Goal: Information Seeking & Learning: Find specific fact

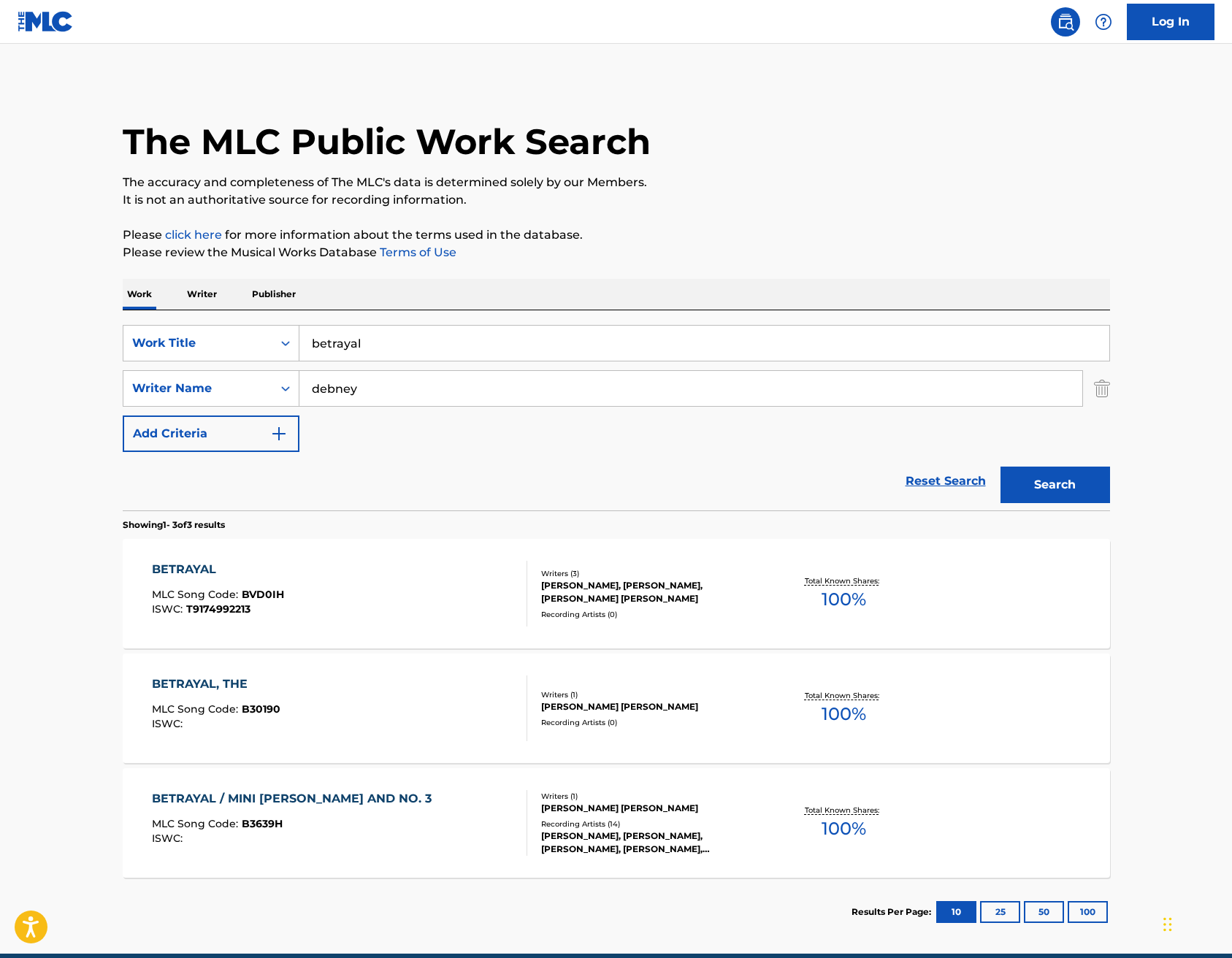
scroll to position [66, 0]
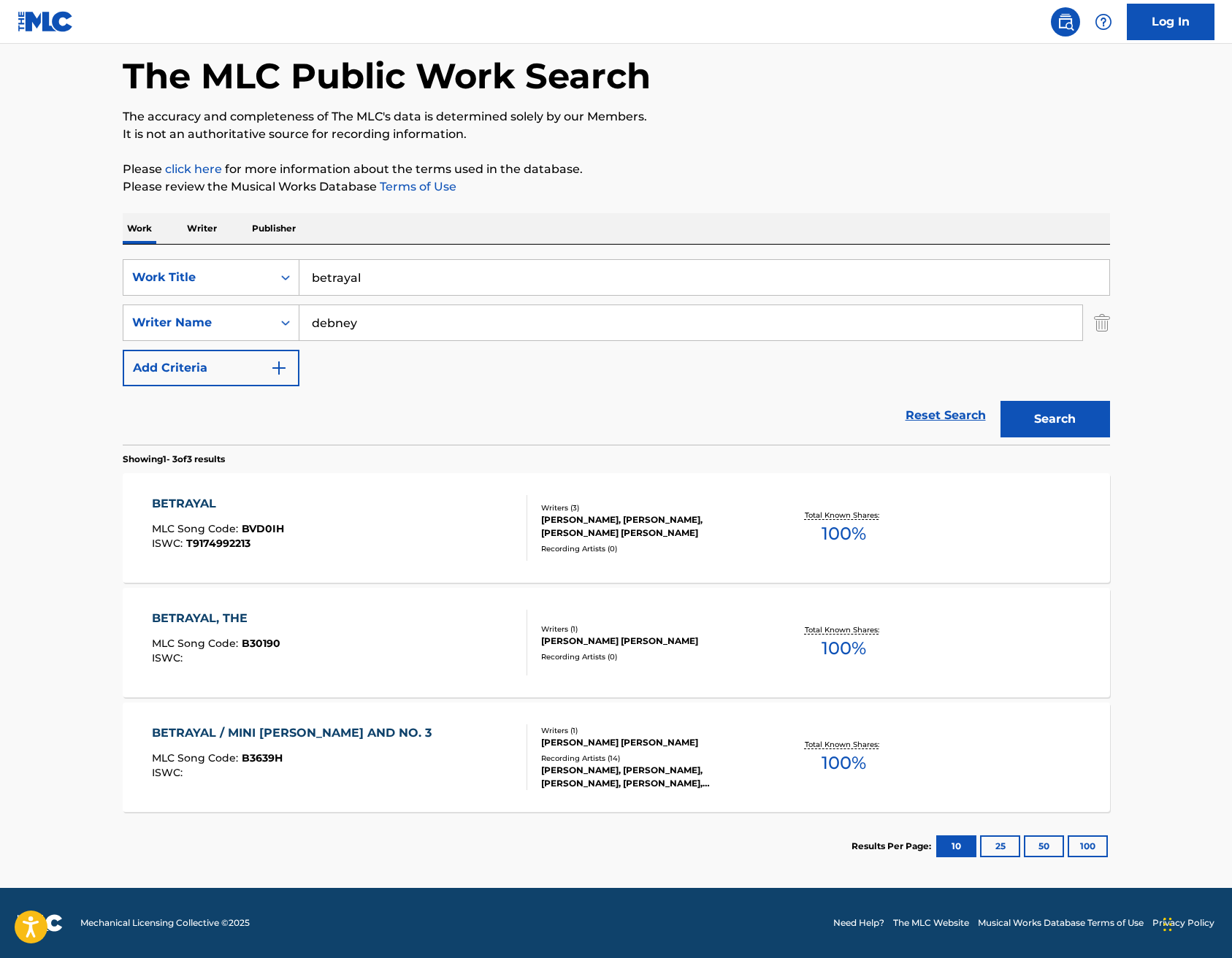
click at [203, 504] on div "BETRAYAL" at bounding box center [218, 504] width 132 height 18
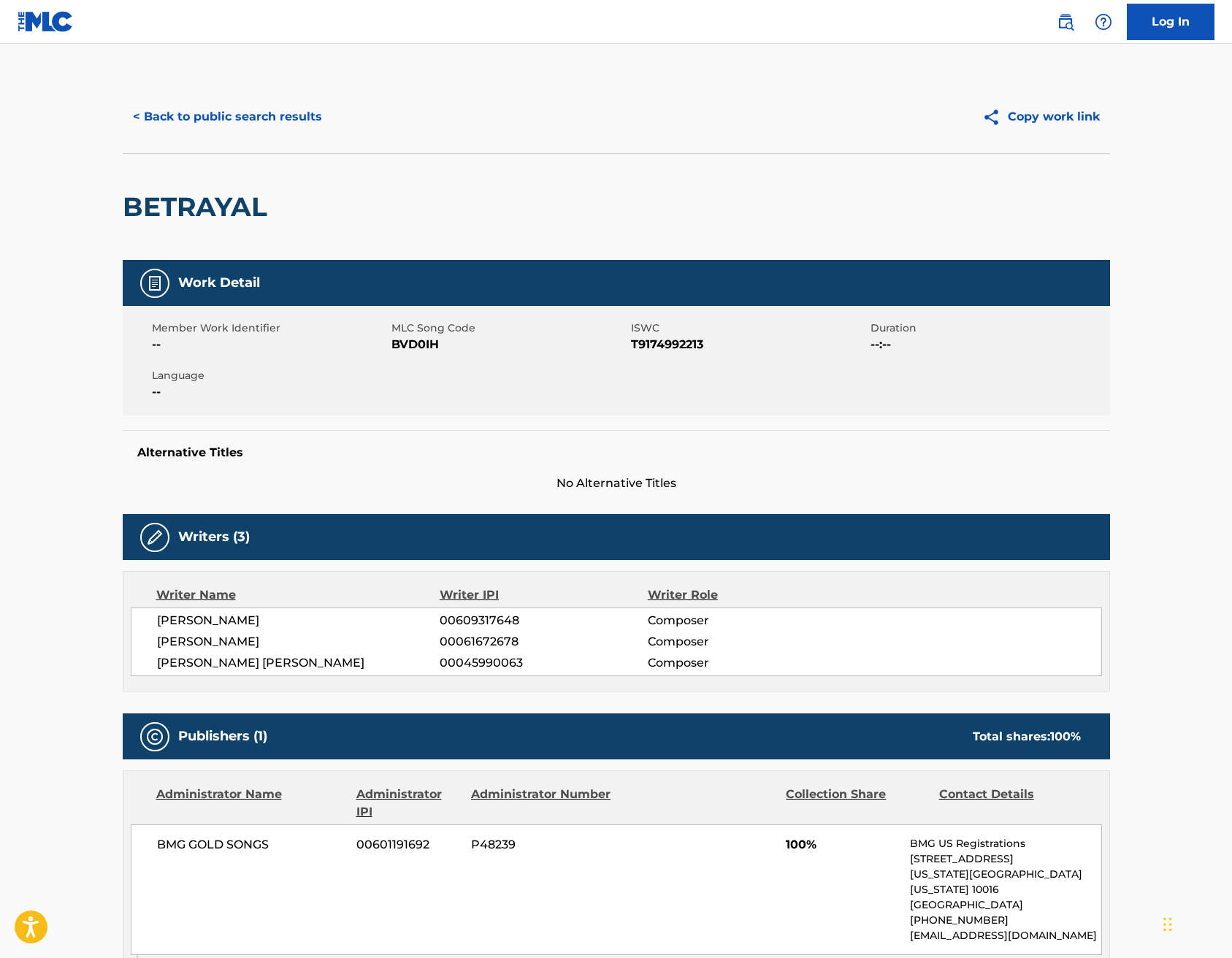
click at [227, 116] on button "< Back to public search results" at bounding box center [227, 117] width 209 height 37
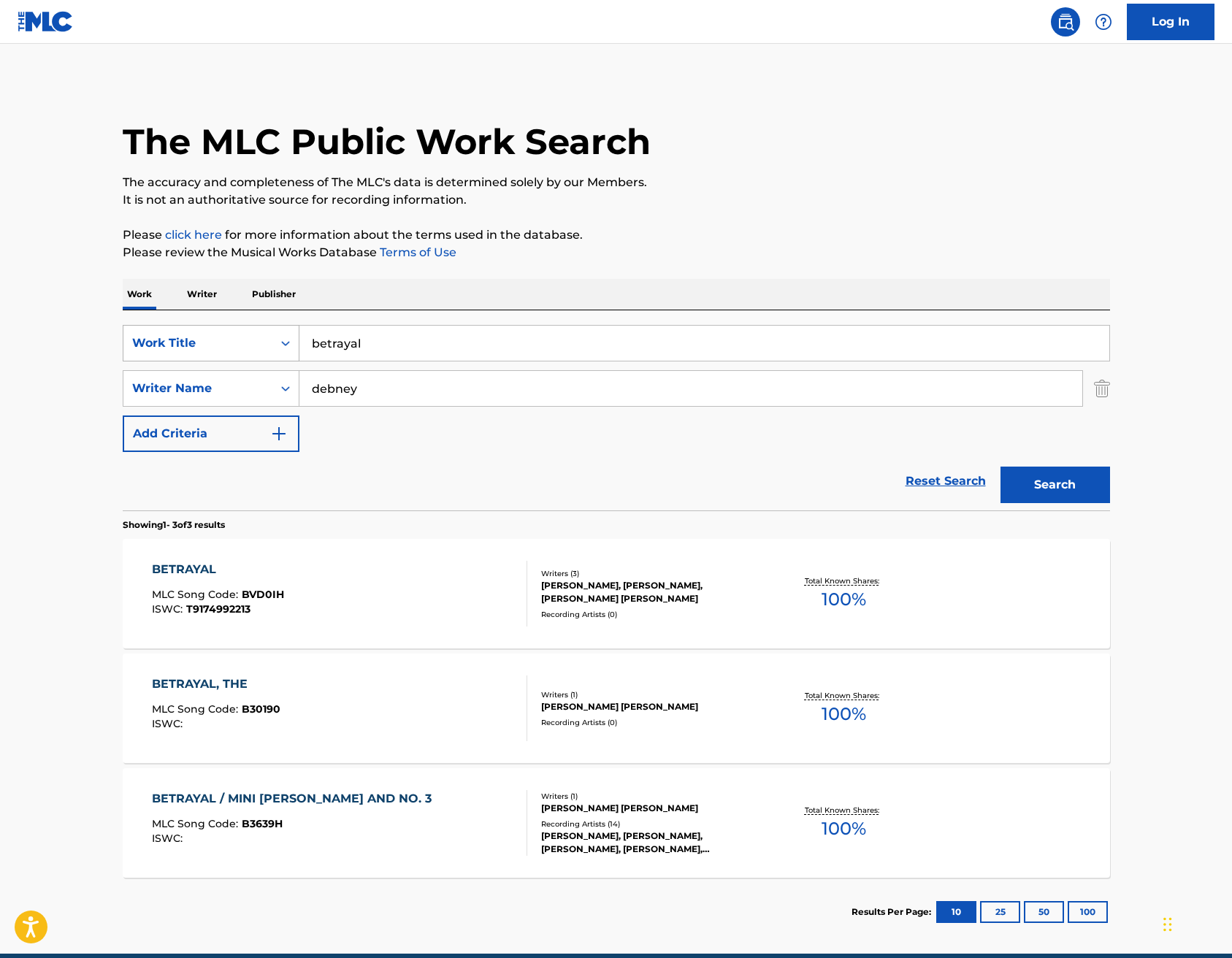
drag, startPoint x: 395, startPoint y: 342, endPoint x: 246, endPoint y: 342, distance: 149.0
click at [246, 342] on div "SearchWithCriteria6206568a-6a99-4386-bc0c-a6bbe8d7b77f Work Title betrayal" at bounding box center [616, 344] width 987 height 37
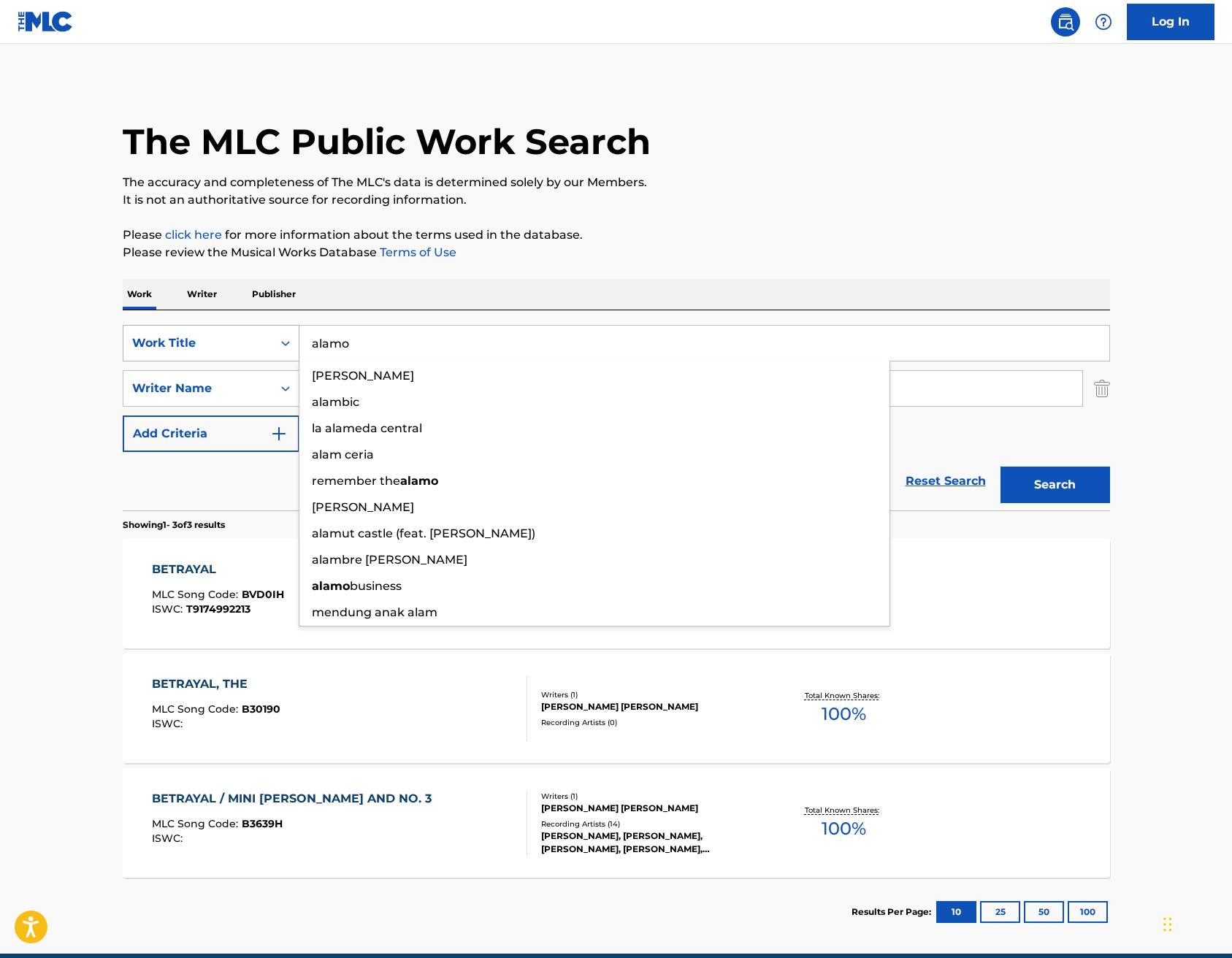
type input "alamo"
click at [1054, 485] on button "Search" at bounding box center [1055, 485] width 110 height 37
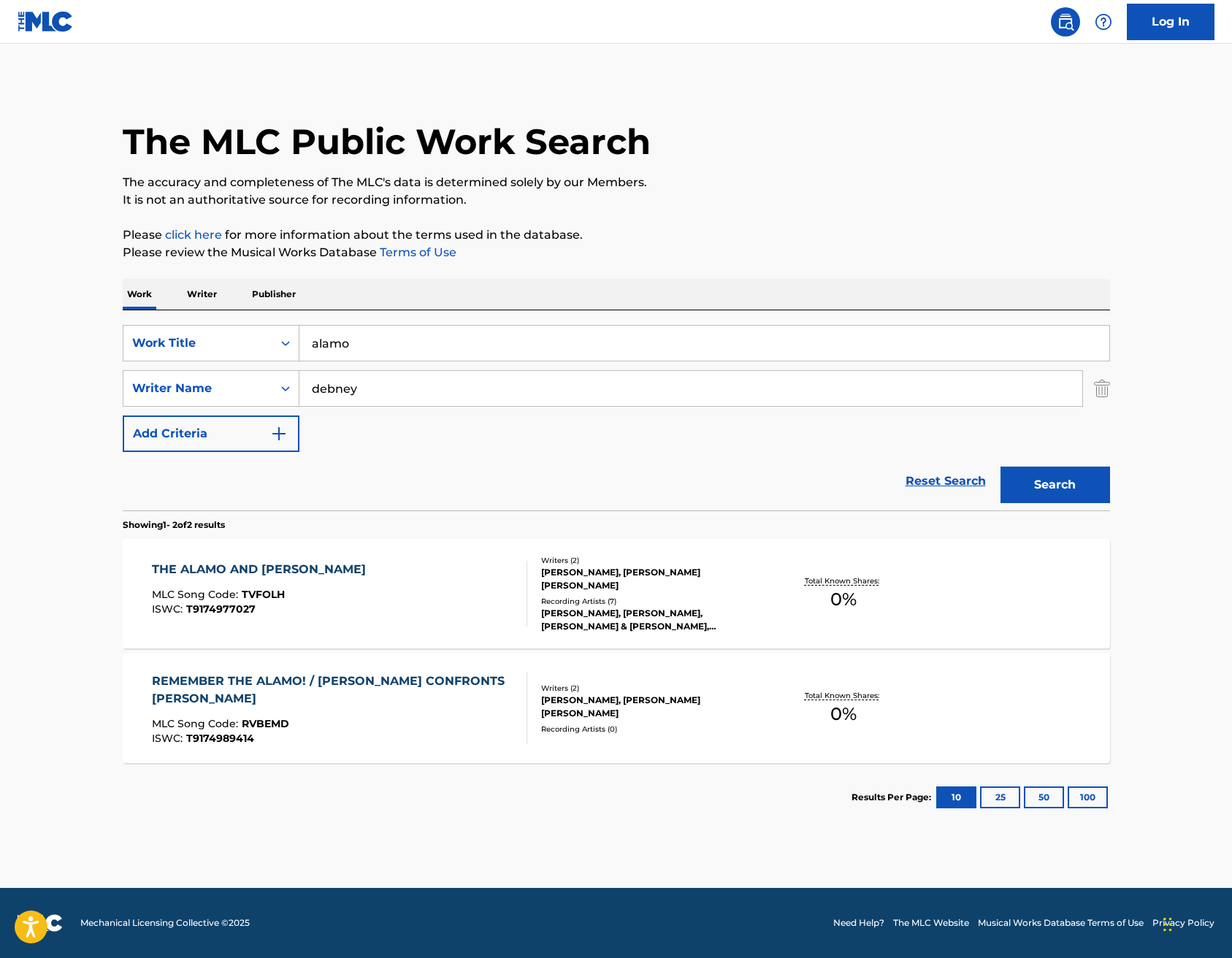
click at [388, 574] on div "THE ALAMO AND LORCA MLC Song Code : TVFOLH ISWC : T9174977027" at bounding box center [340, 594] width 376 height 66
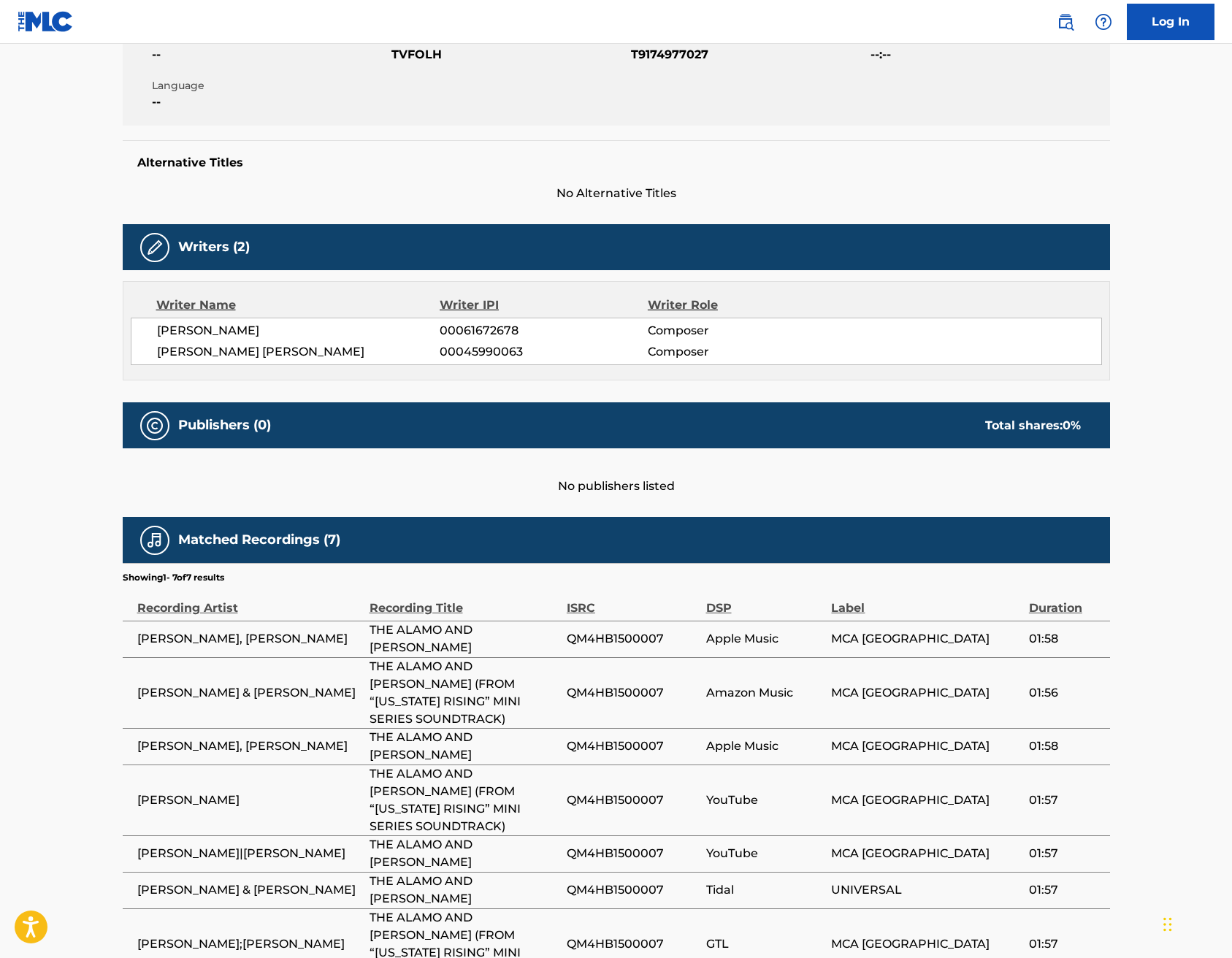
scroll to position [351, 0]
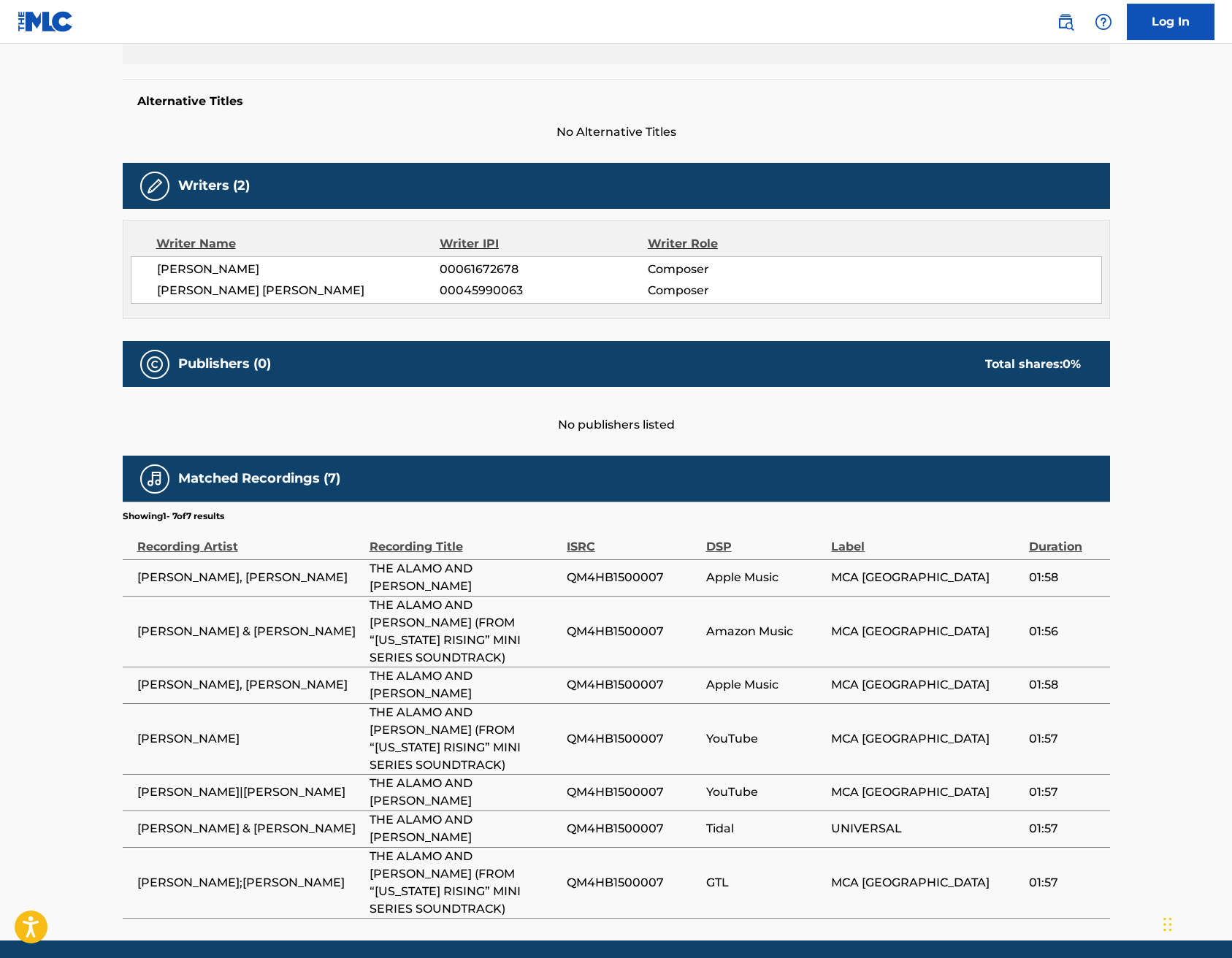
click at [454, 574] on span "THE ALAMO AND LORCA" at bounding box center [464, 577] width 190 height 35
drag, startPoint x: 484, startPoint y: 580, endPoint x: 718, endPoint y: 559, distance: 234.9
click at [484, 580] on span "THE ALAMO AND LORCA" at bounding box center [464, 577] width 190 height 35
click at [730, 561] on td "Apple Music" at bounding box center [769, 578] width 126 height 37
drag, startPoint x: 798, startPoint y: 600, endPoint x: 753, endPoint y: 669, distance: 82.4
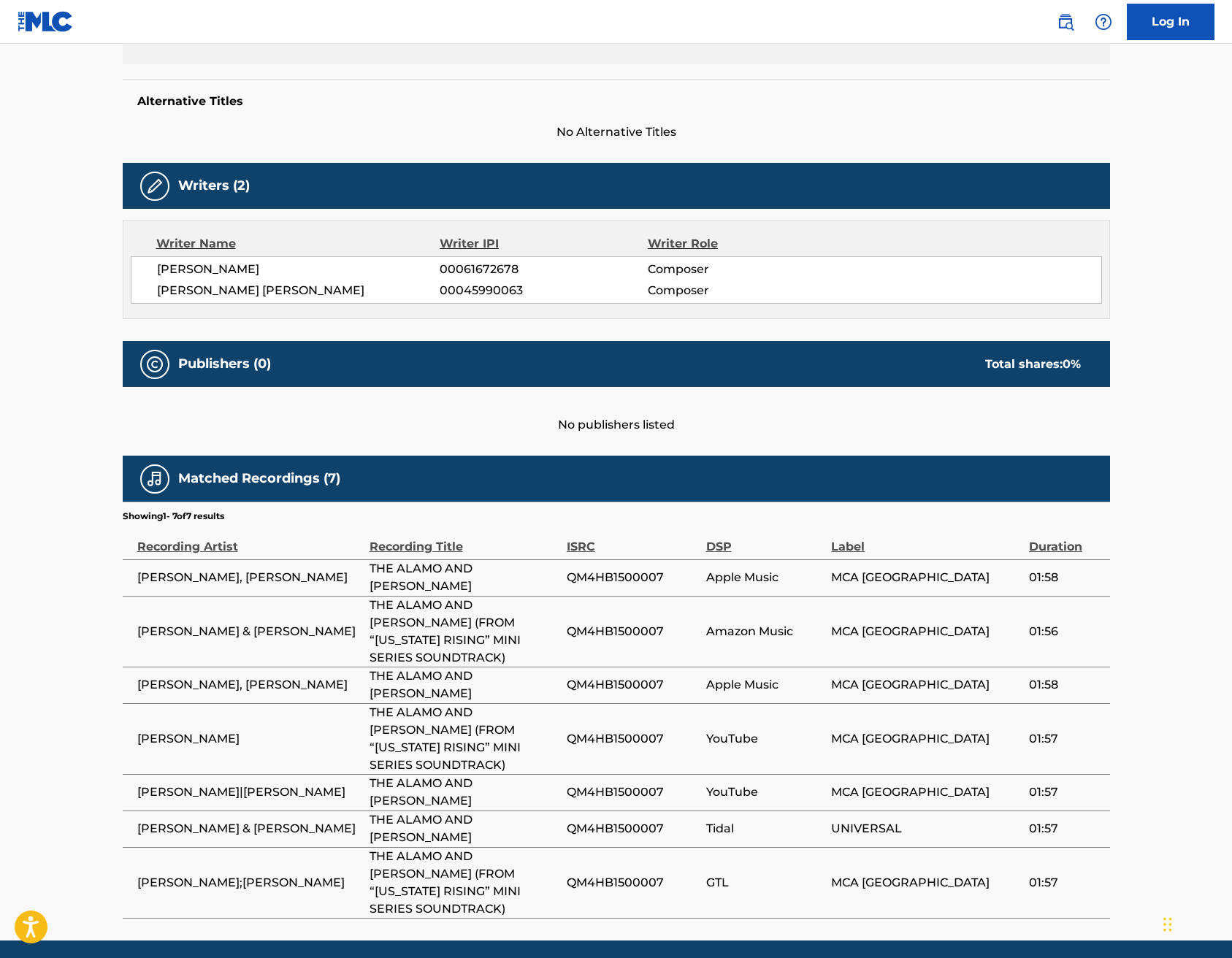
click at [797, 600] on td "Amazon Music" at bounding box center [769, 631] width 126 height 71
click at [748, 704] on td "YouTube" at bounding box center [769, 739] width 126 height 71
click at [741, 874] on span "GTL" at bounding box center [766, 883] width 119 height 18
click at [519, 847] on td "THE ALAMO AND LORCA (FROM “TEXAS RISING” MINI SERIES SOUNDTRACK)" at bounding box center [468, 882] width 198 height 71
click at [632, 874] on span "QM4HB1500007" at bounding box center [633, 883] width 132 height 18
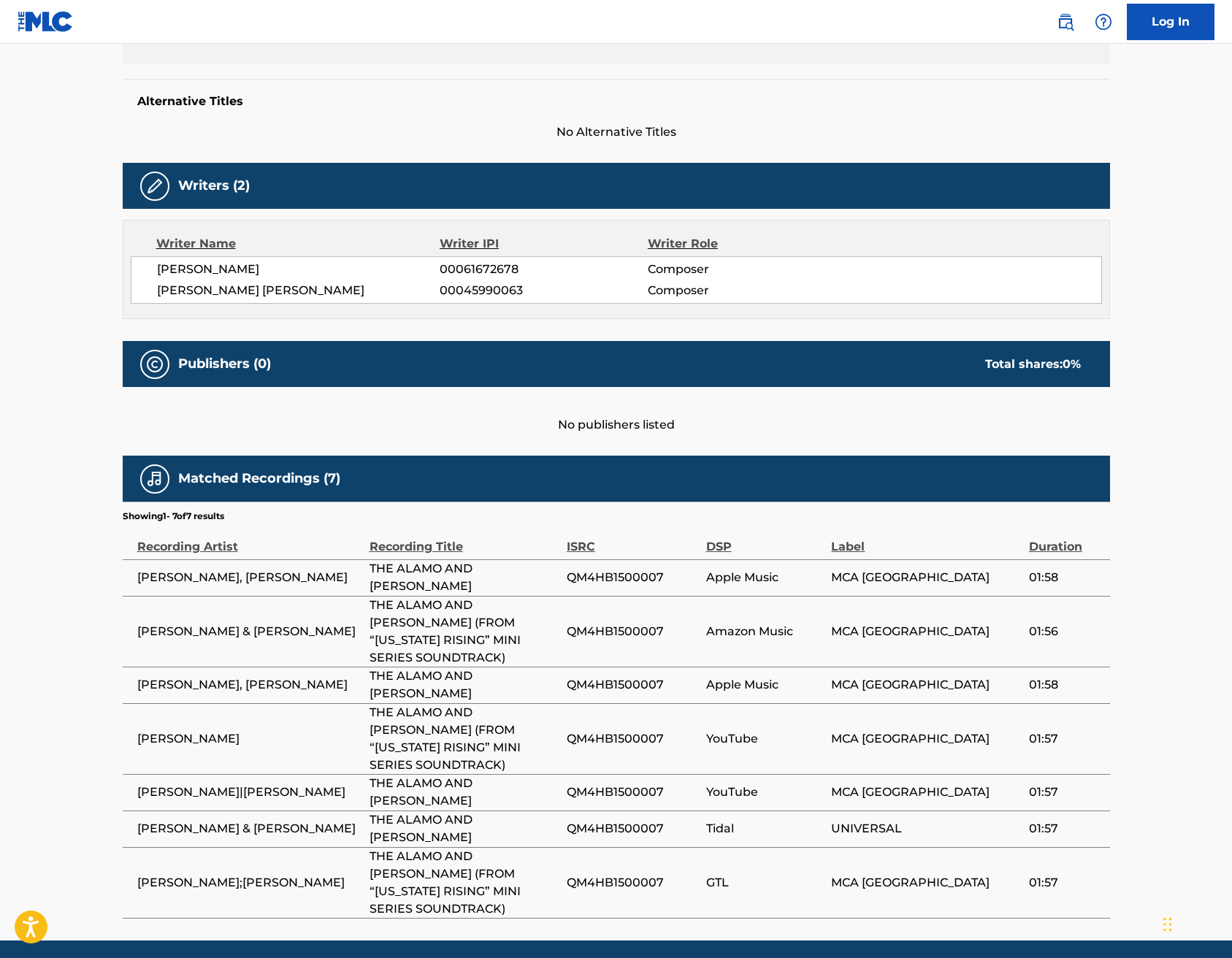
drag, startPoint x: 738, startPoint y: 743, endPoint x: 615, endPoint y: 467, distance: 302.2
click at [737, 774] on td "YouTube" at bounding box center [769, 792] width 126 height 37
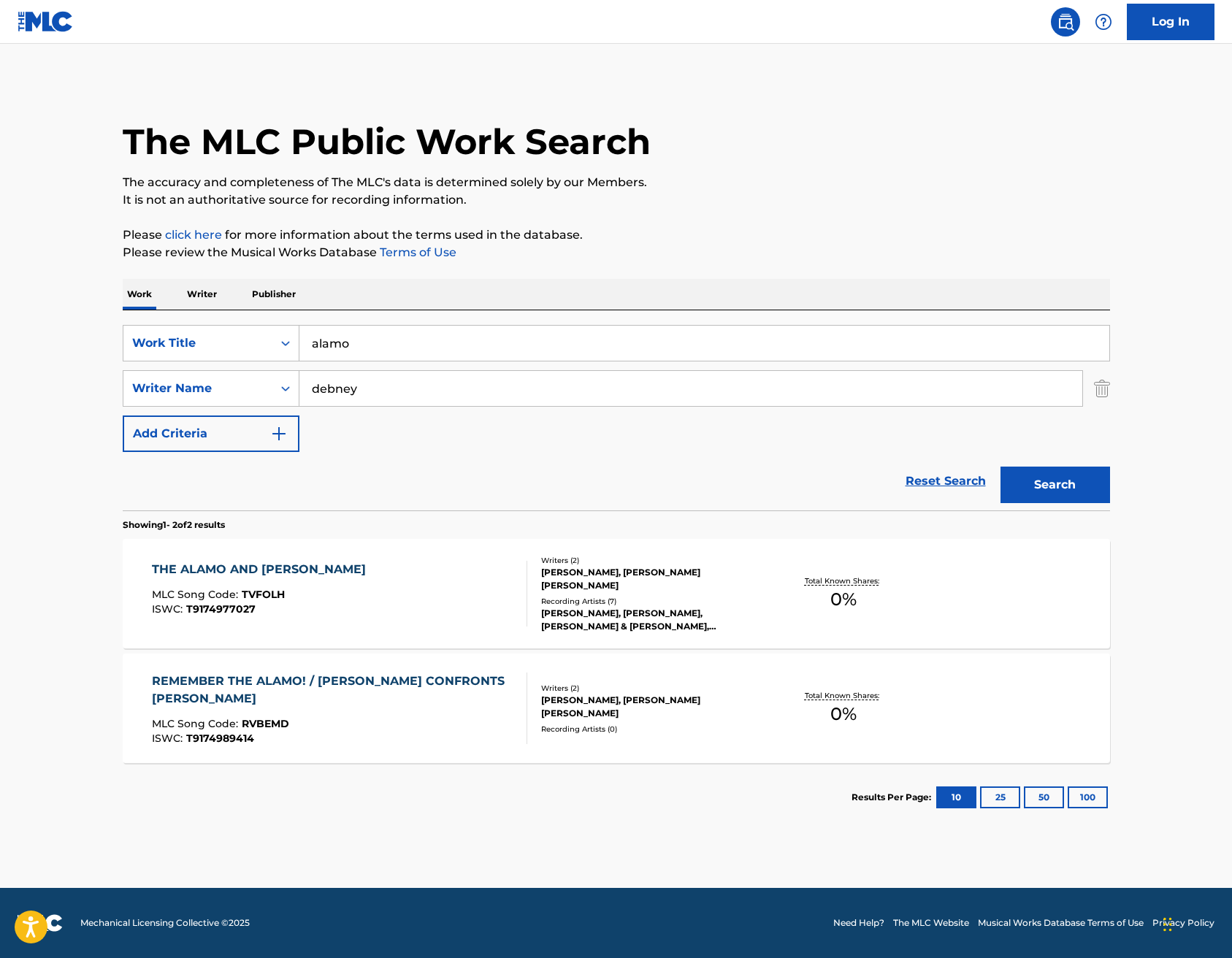
click at [356, 683] on div "REMEMBER THE ALAMO! / EMILY CONFRONTS SANTA ANNA" at bounding box center [333, 690] width 363 height 35
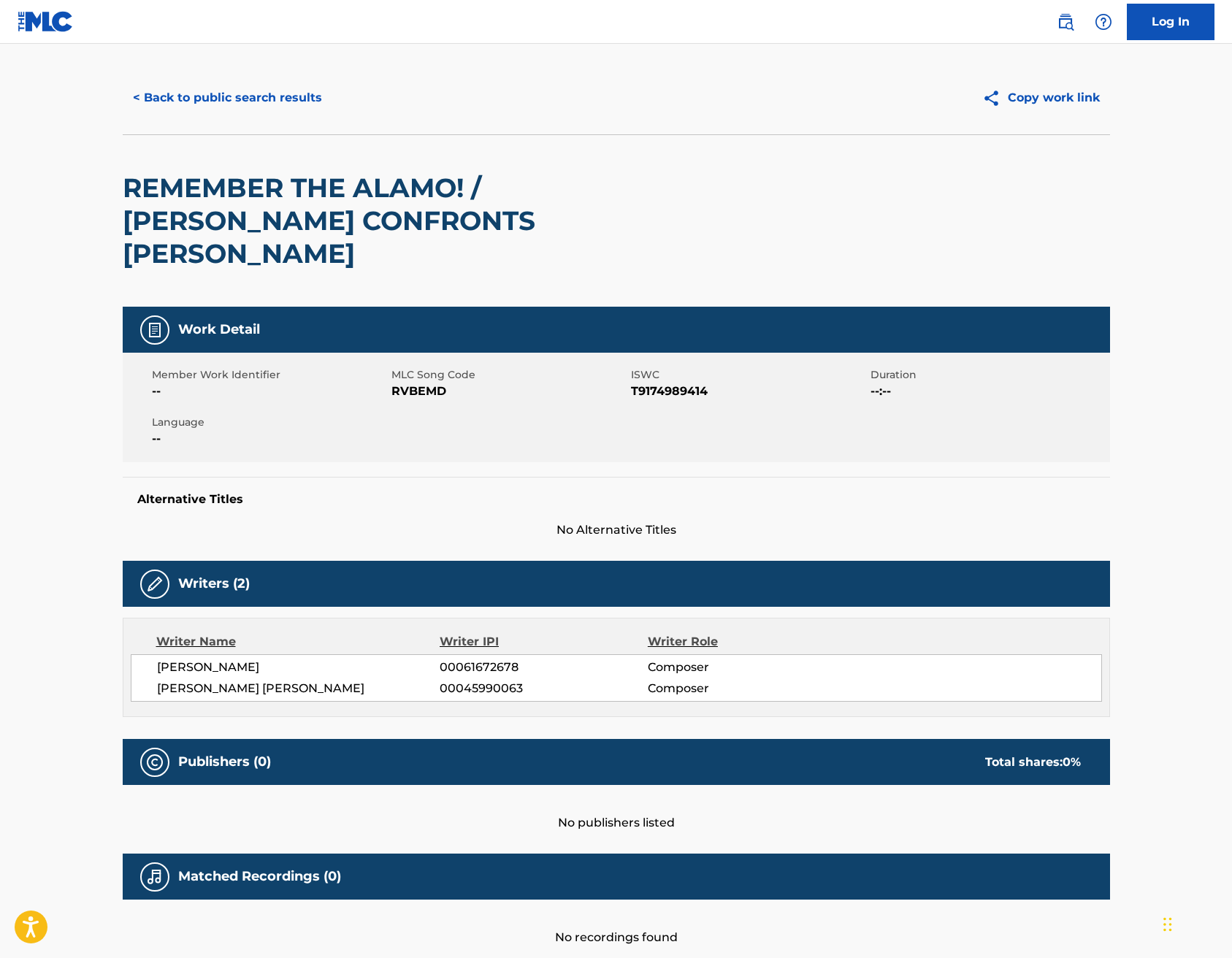
scroll to position [66, 0]
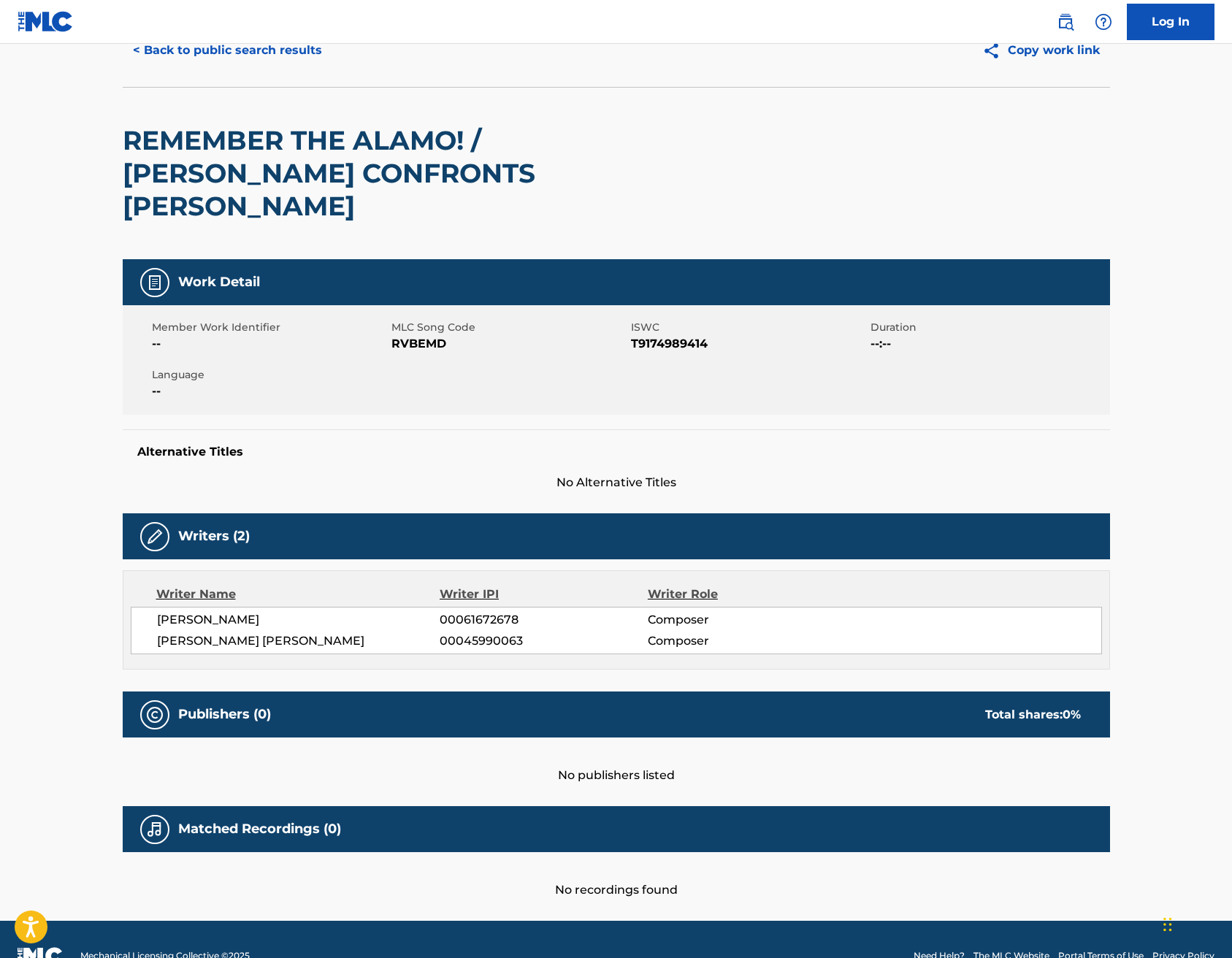
click at [258, 633] on span "[PERSON_NAME] [PERSON_NAME]" at bounding box center [298, 642] width 283 height 18
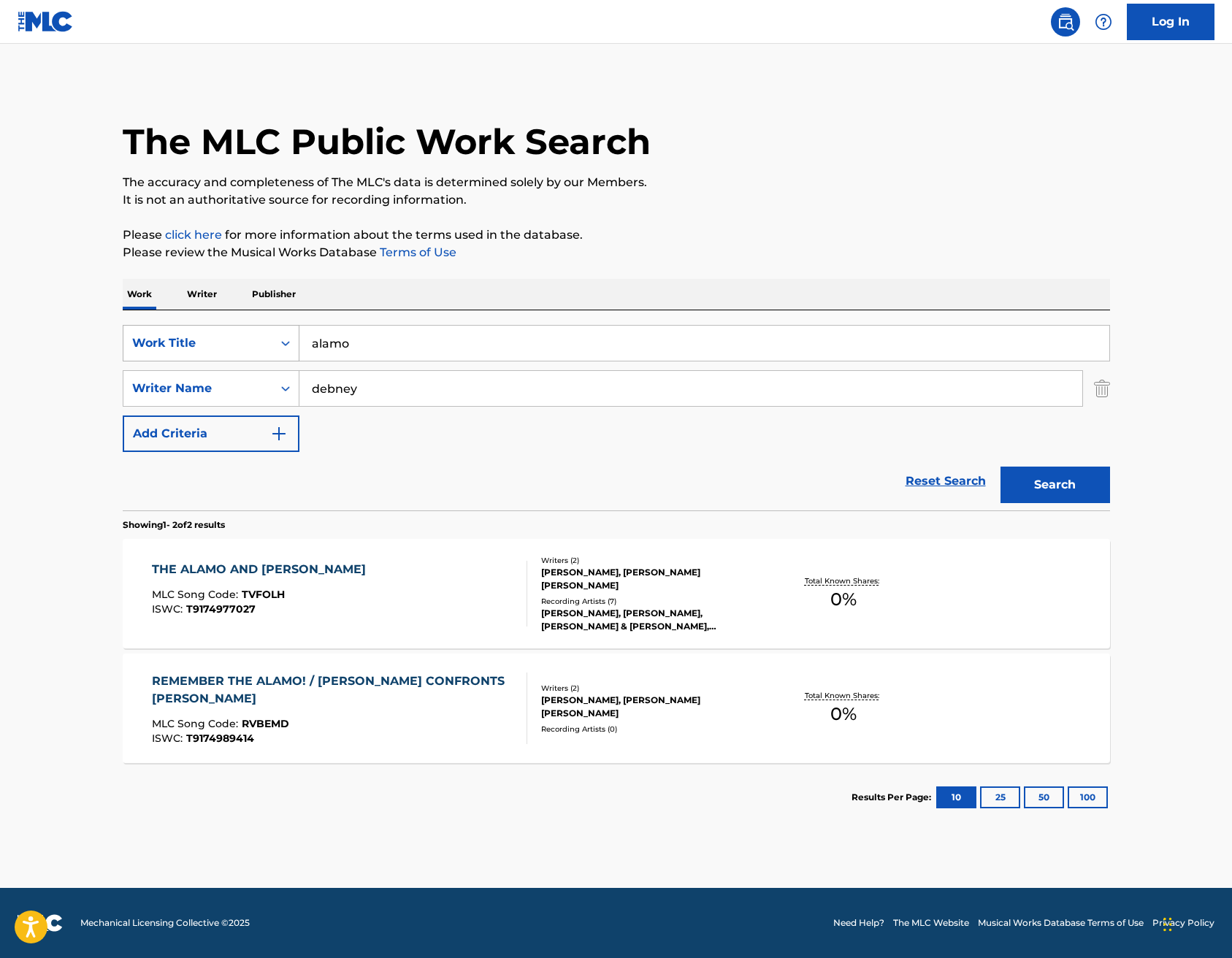
drag, startPoint x: 387, startPoint y: 350, endPoint x: 223, endPoint y: 347, distance: 164.0
click at [232, 350] on div "SearchWithCriteria6206568a-6a99-4386-bc0c-a6bbe8d7b77f Work Title alamo" at bounding box center [616, 344] width 987 height 37
type input "alara"
click at [1054, 485] on button "Search" at bounding box center [1055, 485] width 110 height 37
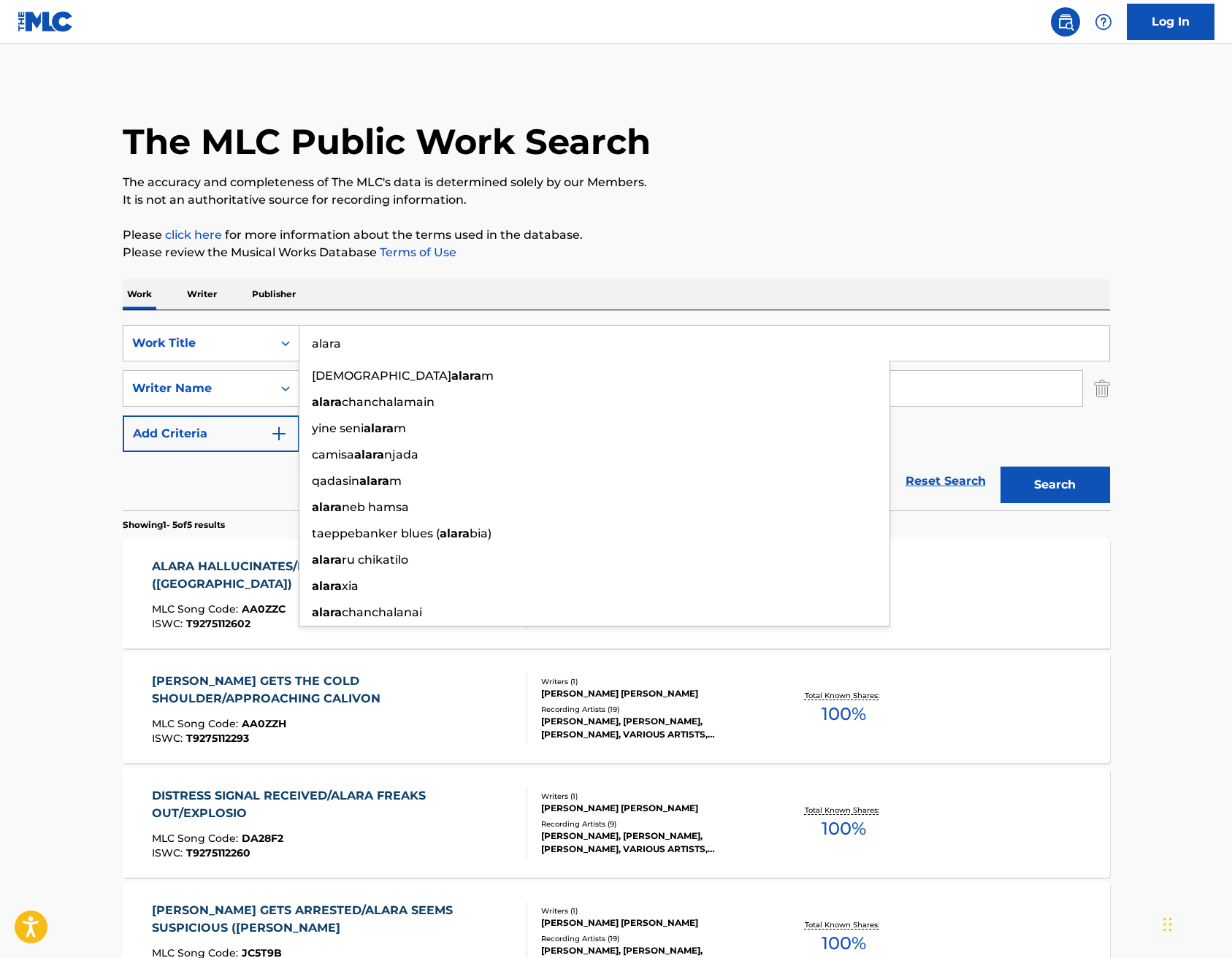
click at [82, 554] on main "The MLC Public Work Search The accuracy and completeness of The MLC's data is d…" at bounding box center [616, 613] width 1232 height 1139
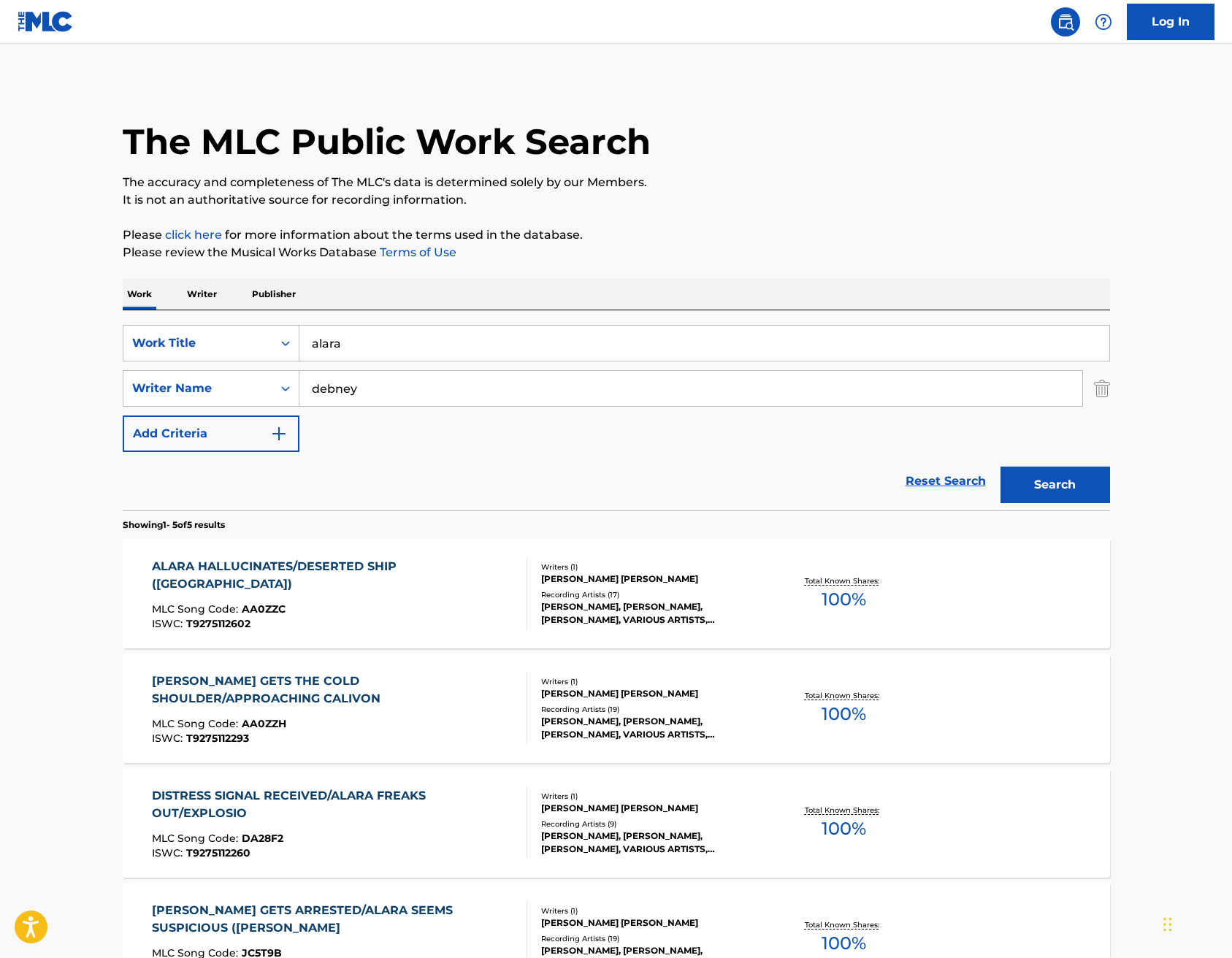
click at [440, 564] on div "ALARA HALLUCINATES/DESERTED SHIP (ORVILLE)" at bounding box center [333, 575] width 363 height 35
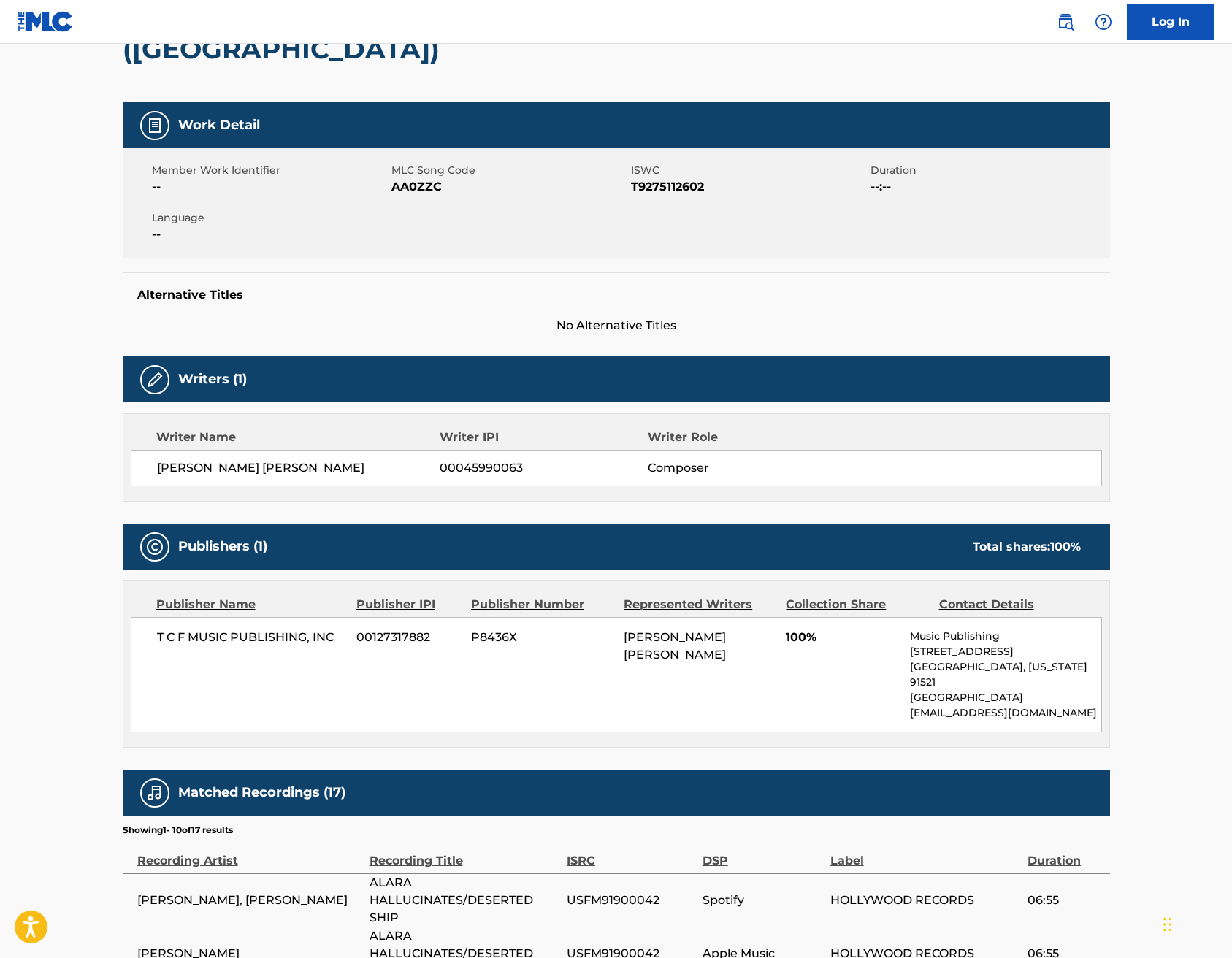
scroll to position [313, 0]
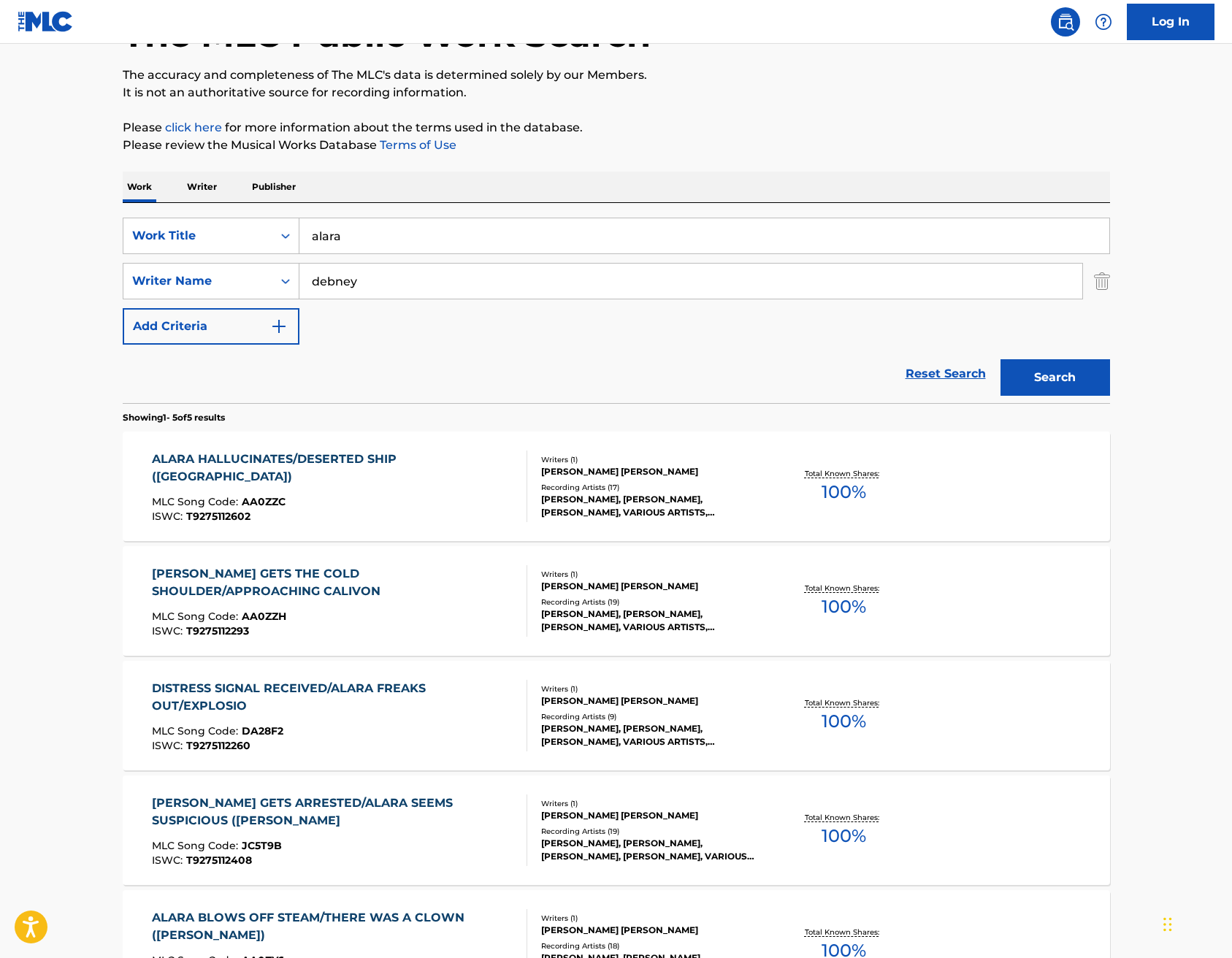
scroll to position [295, 0]
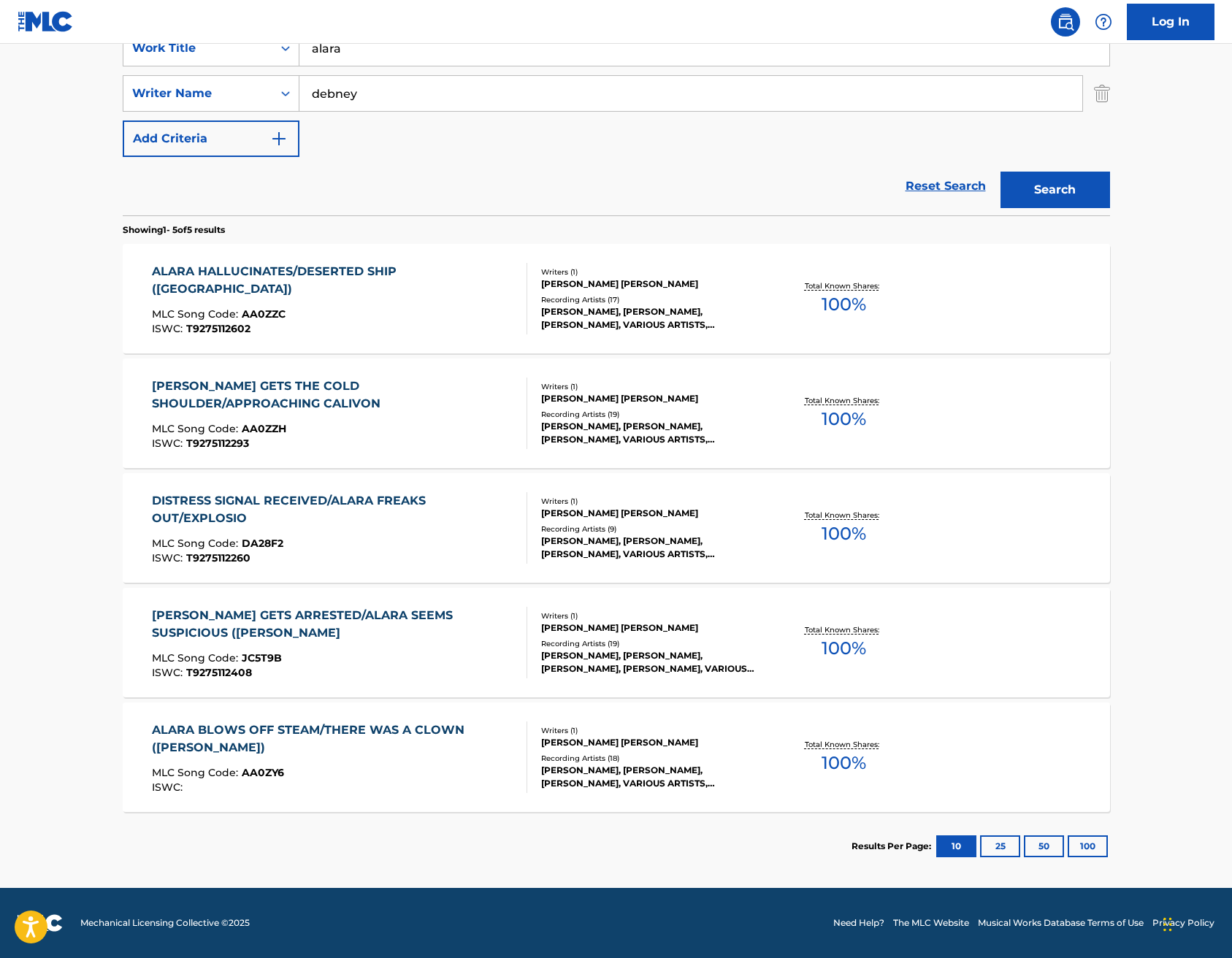
click at [407, 722] on div "ALARA BLOWS OFF STEAM/THERE WAS A CLOWN (ORVILLE)" at bounding box center [333, 739] width 363 height 35
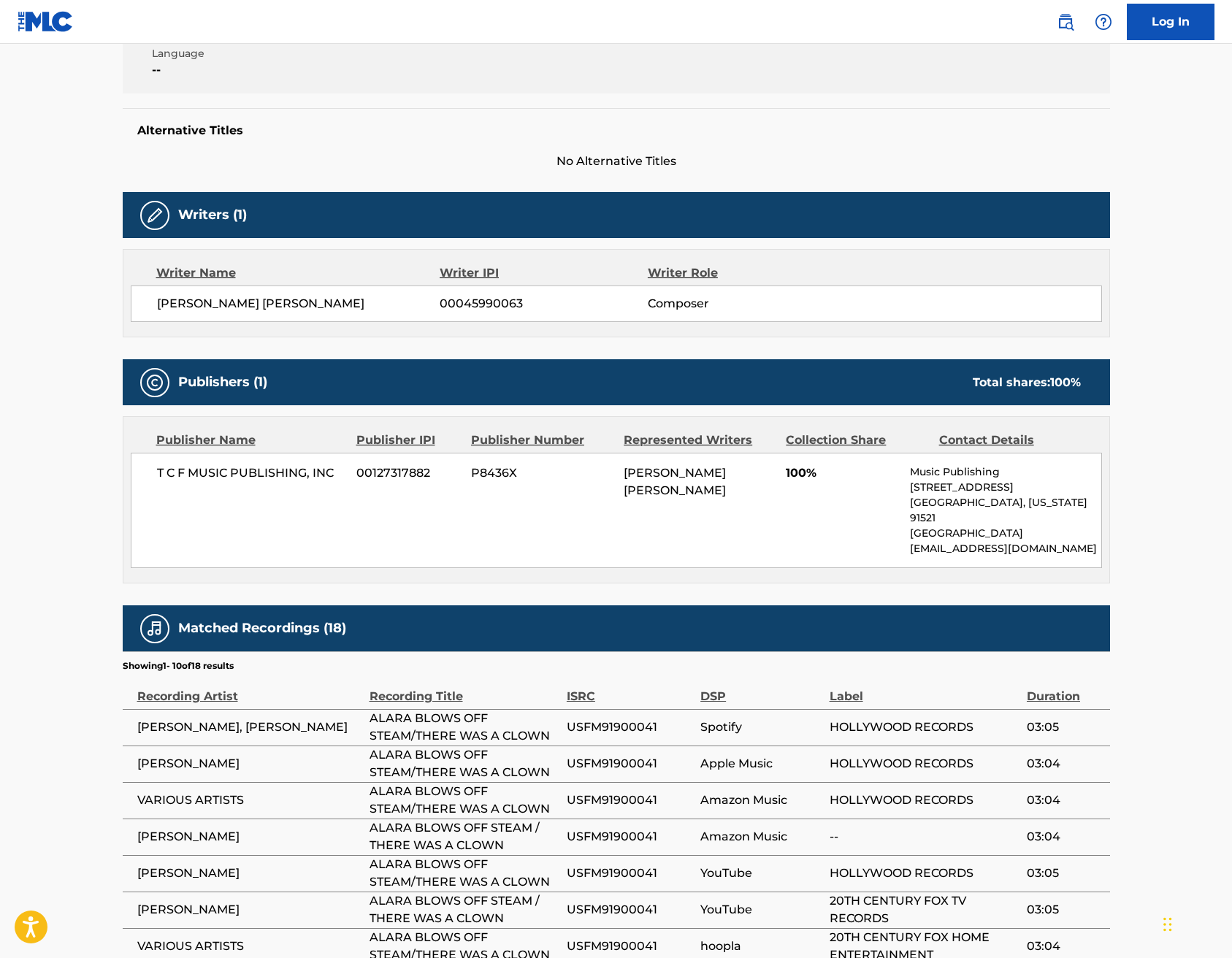
scroll to position [602, 0]
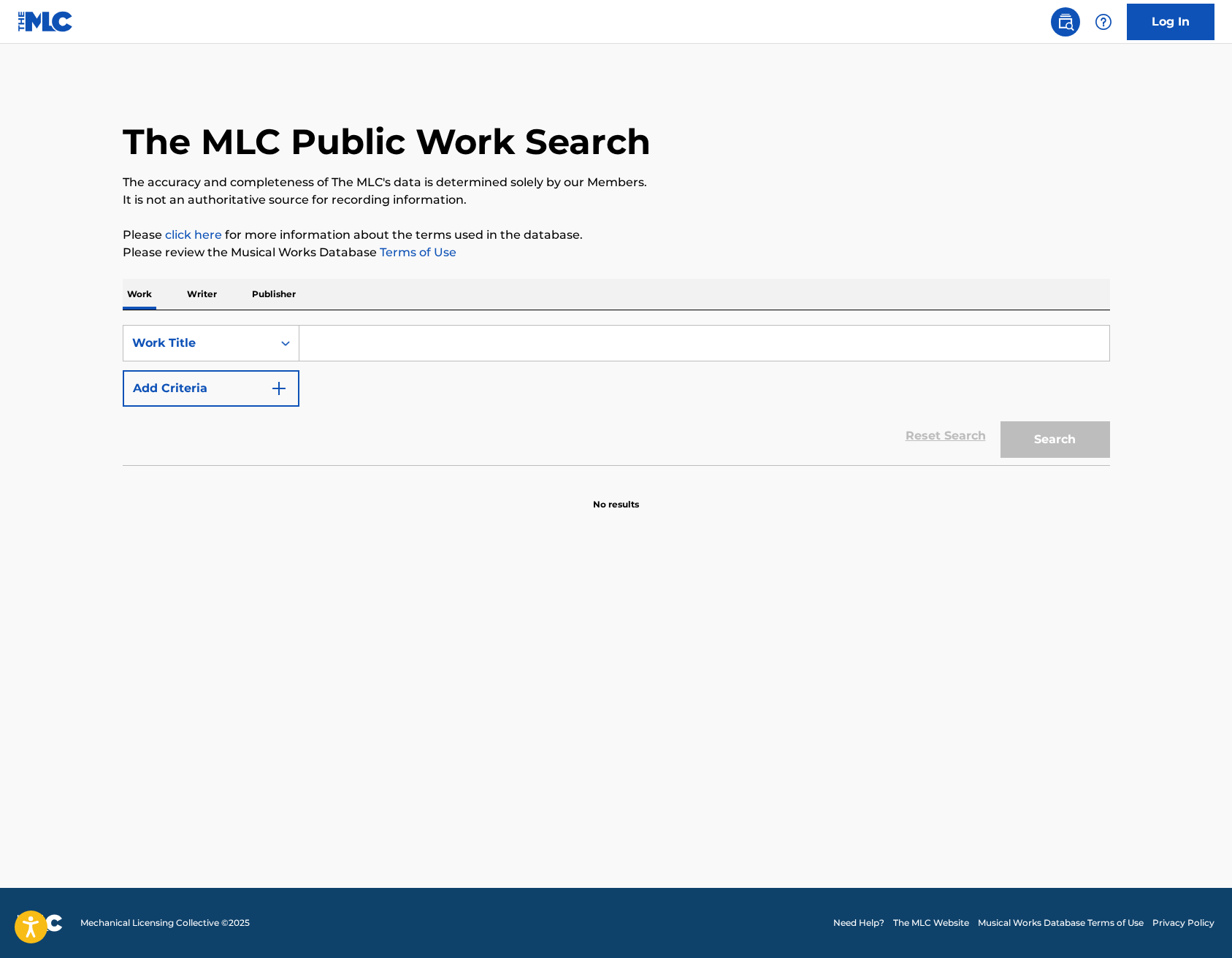
click at [393, 349] on input "Search Form" at bounding box center [705, 344] width 810 height 35
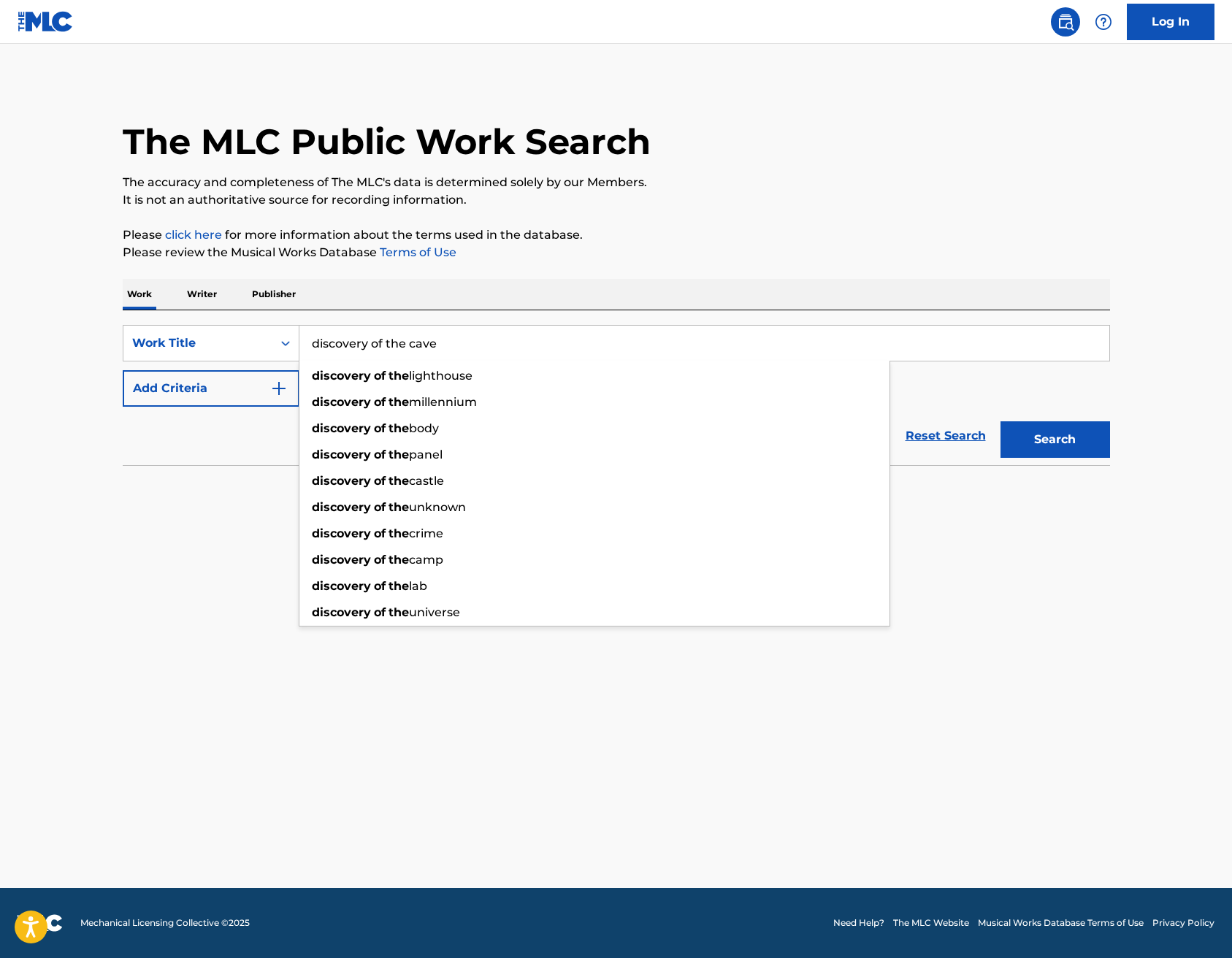
type input "discovery of the cave"
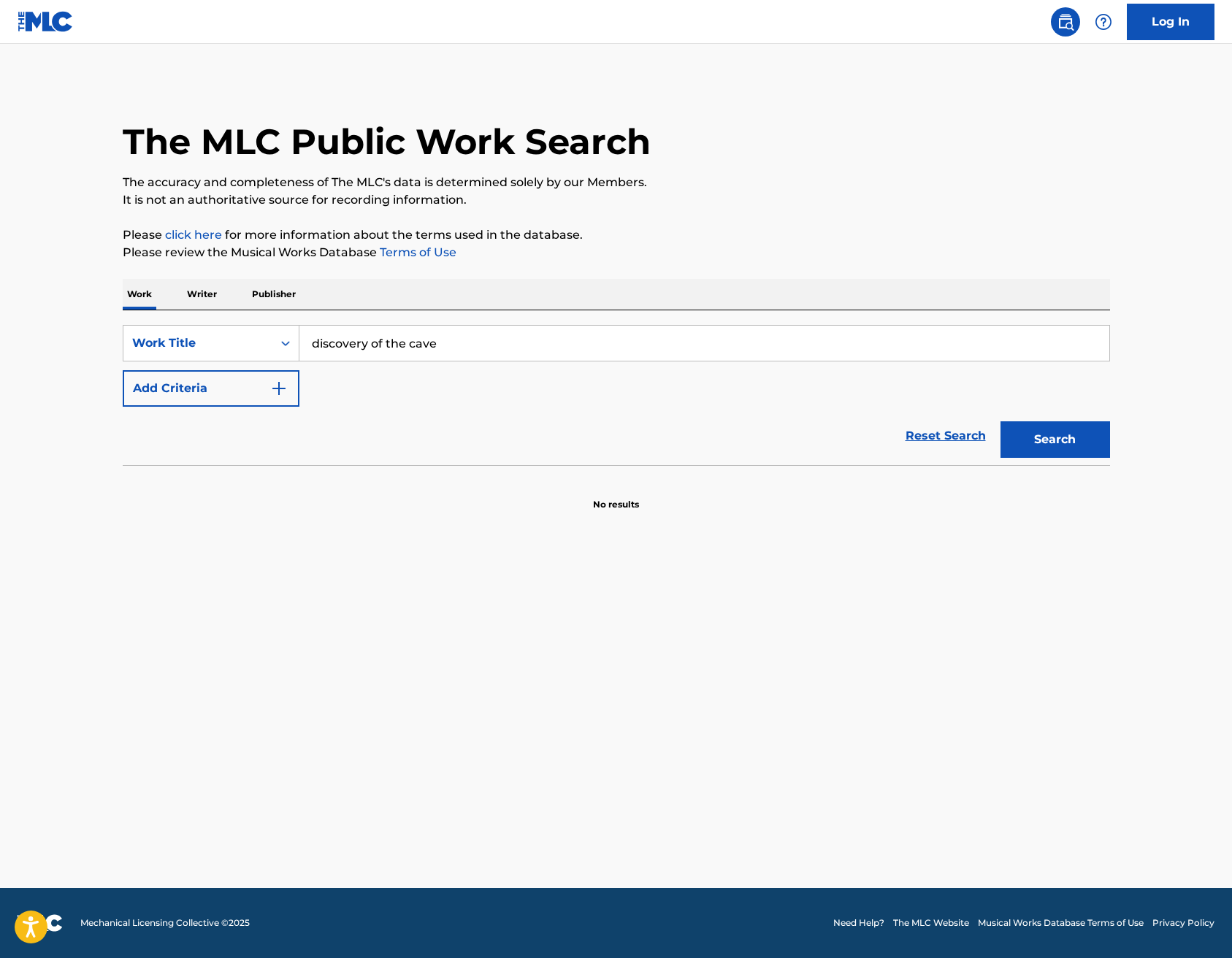
drag, startPoint x: 152, startPoint y: 532, endPoint x: 230, endPoint y: 393, distance: 159.4
click at [152, 531] on main "The MLC Public Work Search The accuracy and completeness of The MLC's data is d…" at bounding box center [616, 465] width 1232 height 844
click at [236, 385] on button "Add Criteria" at bounding box center [211, 388] width 177 height 37
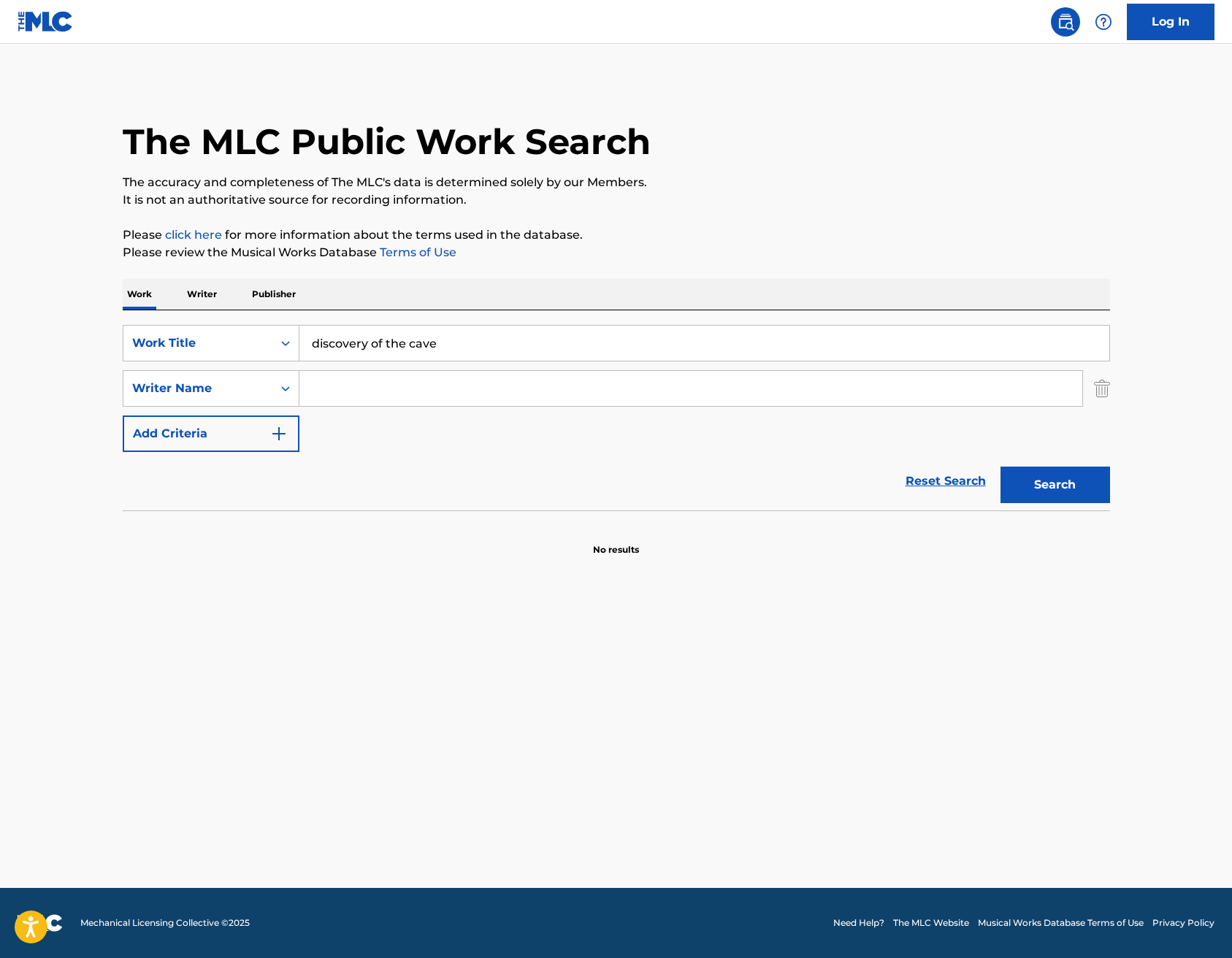
click at [401, 395] on input "Search Form" at bounding box center [691, 388] width 782 height 35
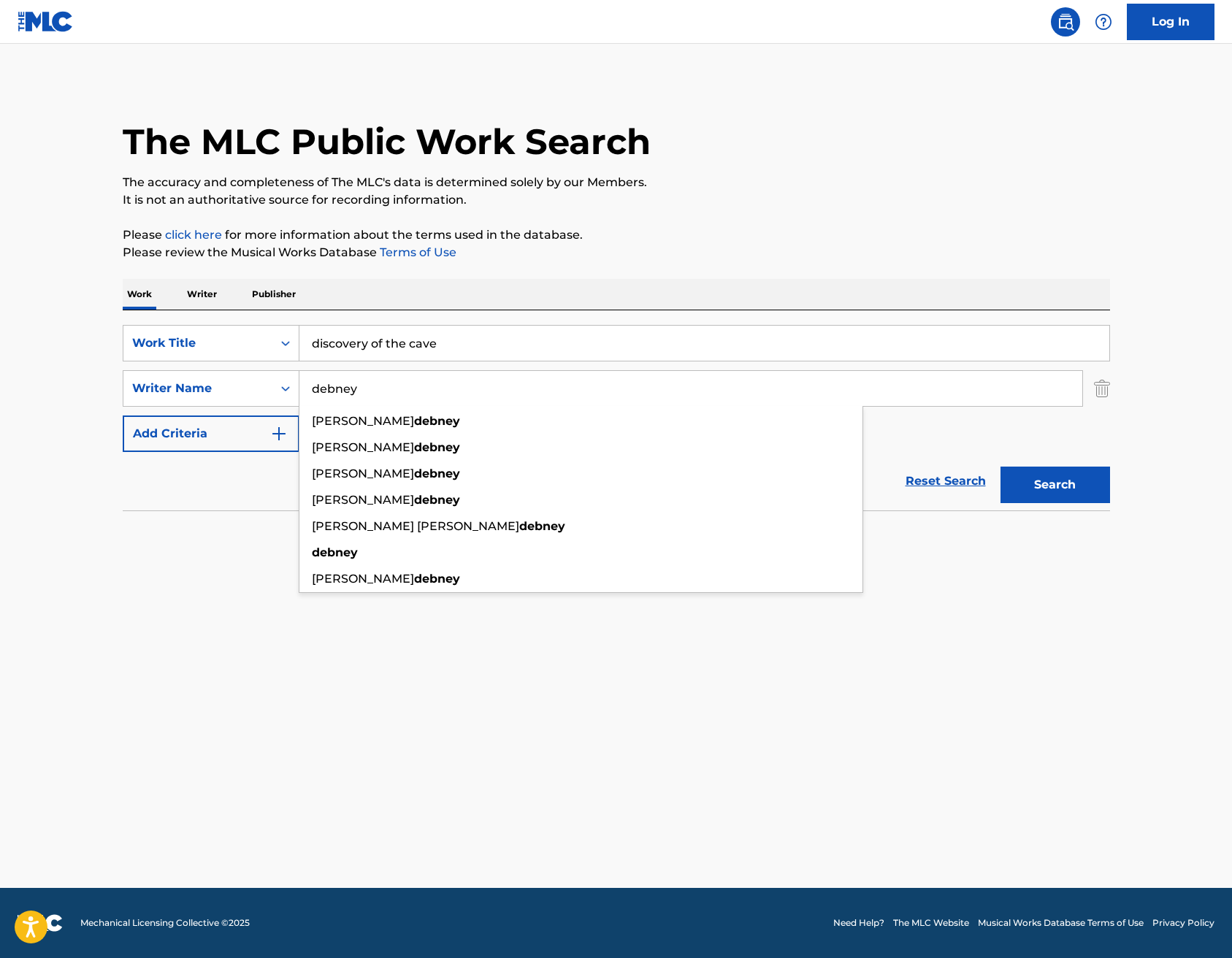
type input "debney"
click at [1054, 485] on button "Search" at bounding box center [1055, 485] width 110 height 37
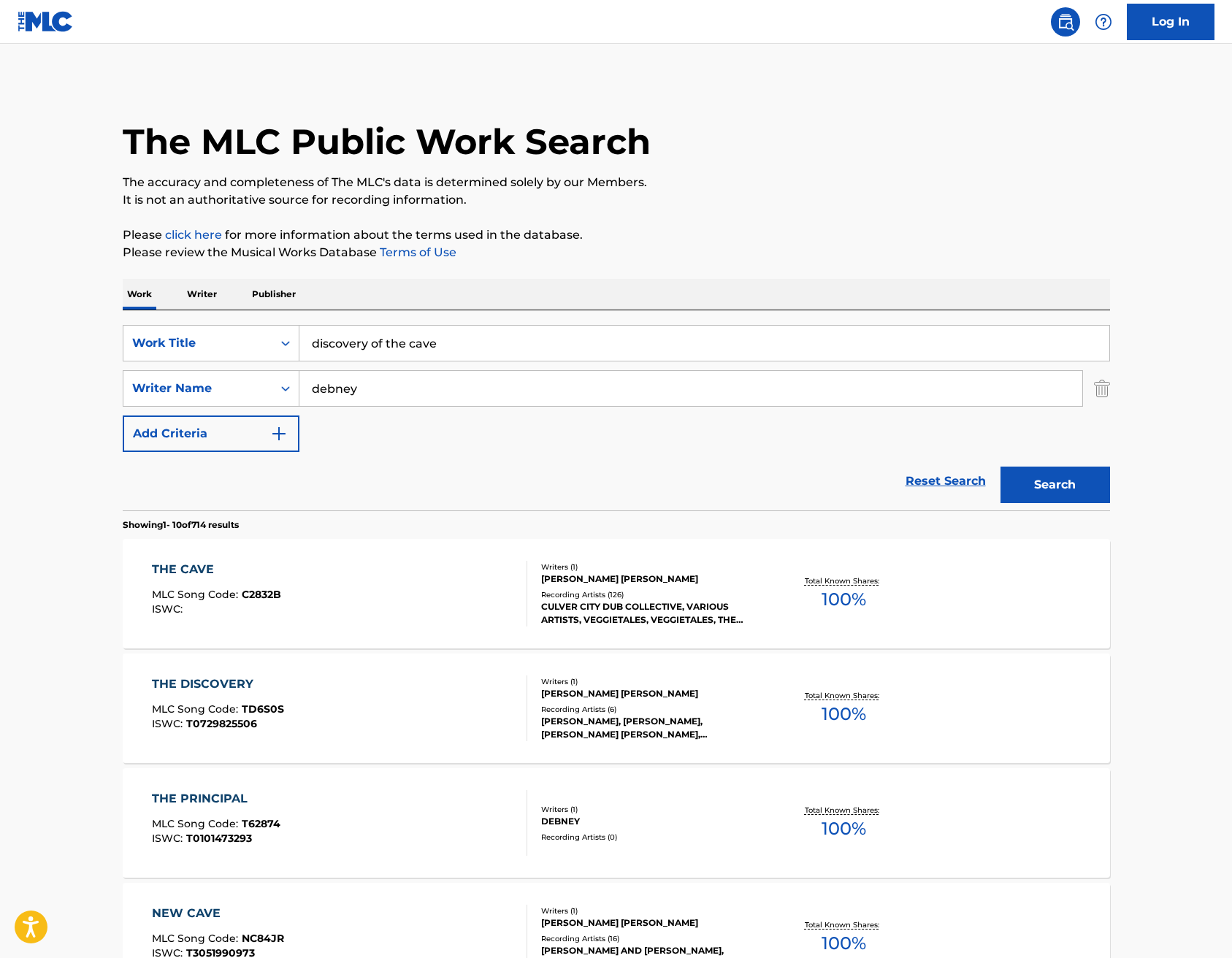
click at [678, 580] on div "[PERSON_NAME] [PERSON_NAME]" at bounding box center [651, 579] width 221 height 14
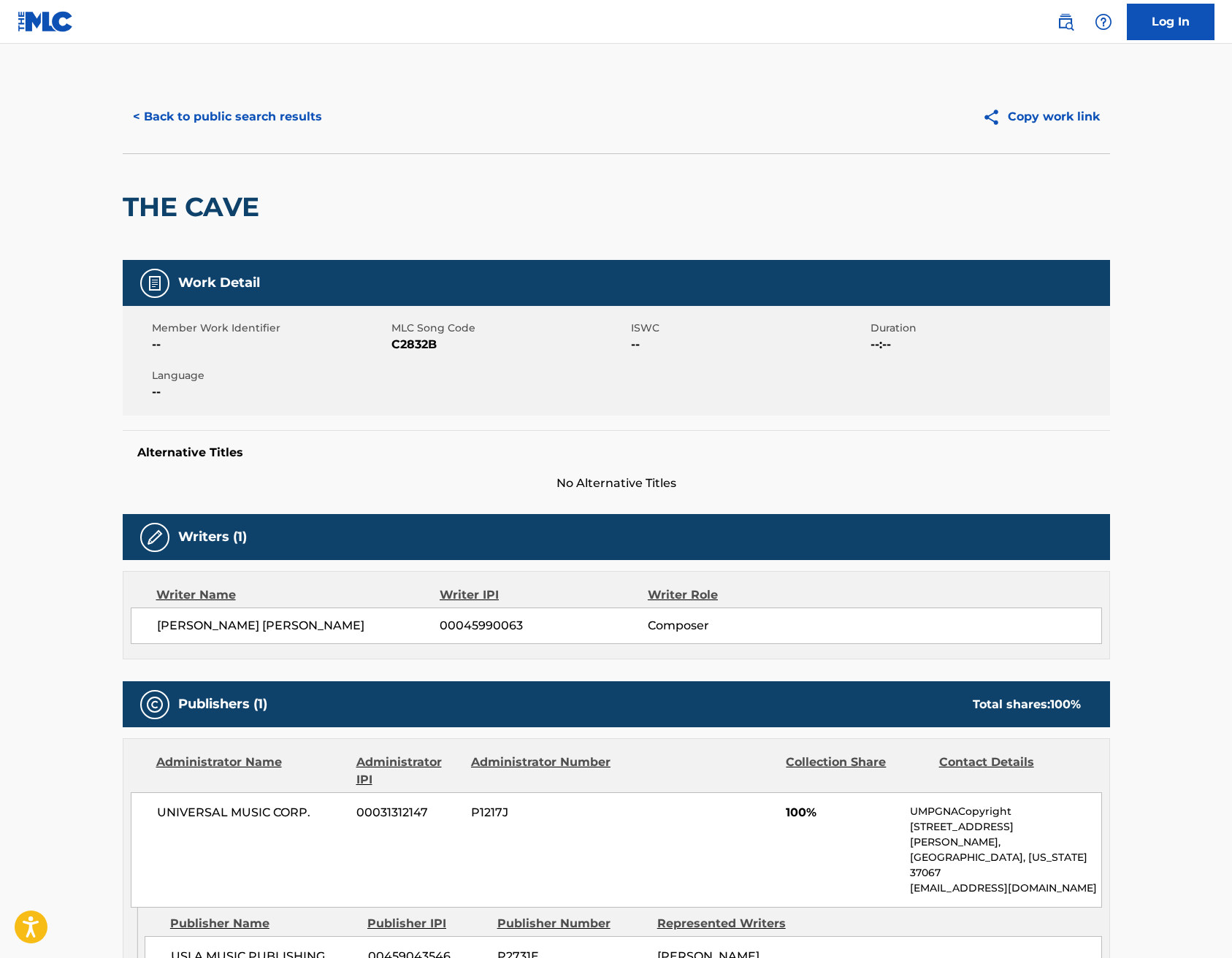
click at [197, 119] on button "< Back to public search results" at bounding box center [227, 117] width 209 height 37
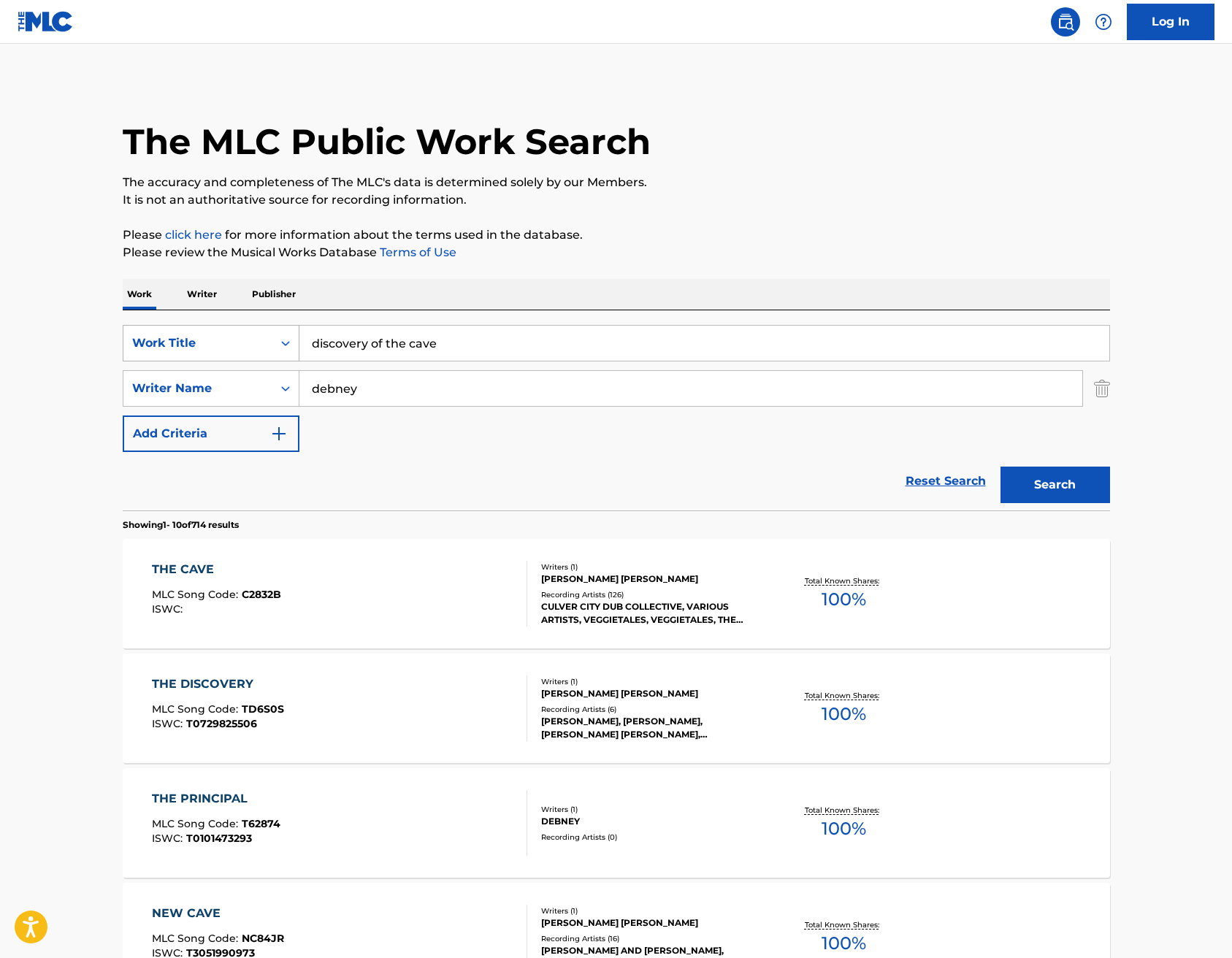
drag, startPoint x: 466, startPoint y: 341, endPoint x: 294, endPoint y: 339, distance: 172.0
click at [298, 341] on div "SearchWithCriteriac222371f-3644-4041-8245-45ca8547661c Work Title discovery of …" at bounding box center [616, 344] width 987 height 37
click at [1054, 485] on button "Search" at bounding box center [1055, 485] width 110 height 37
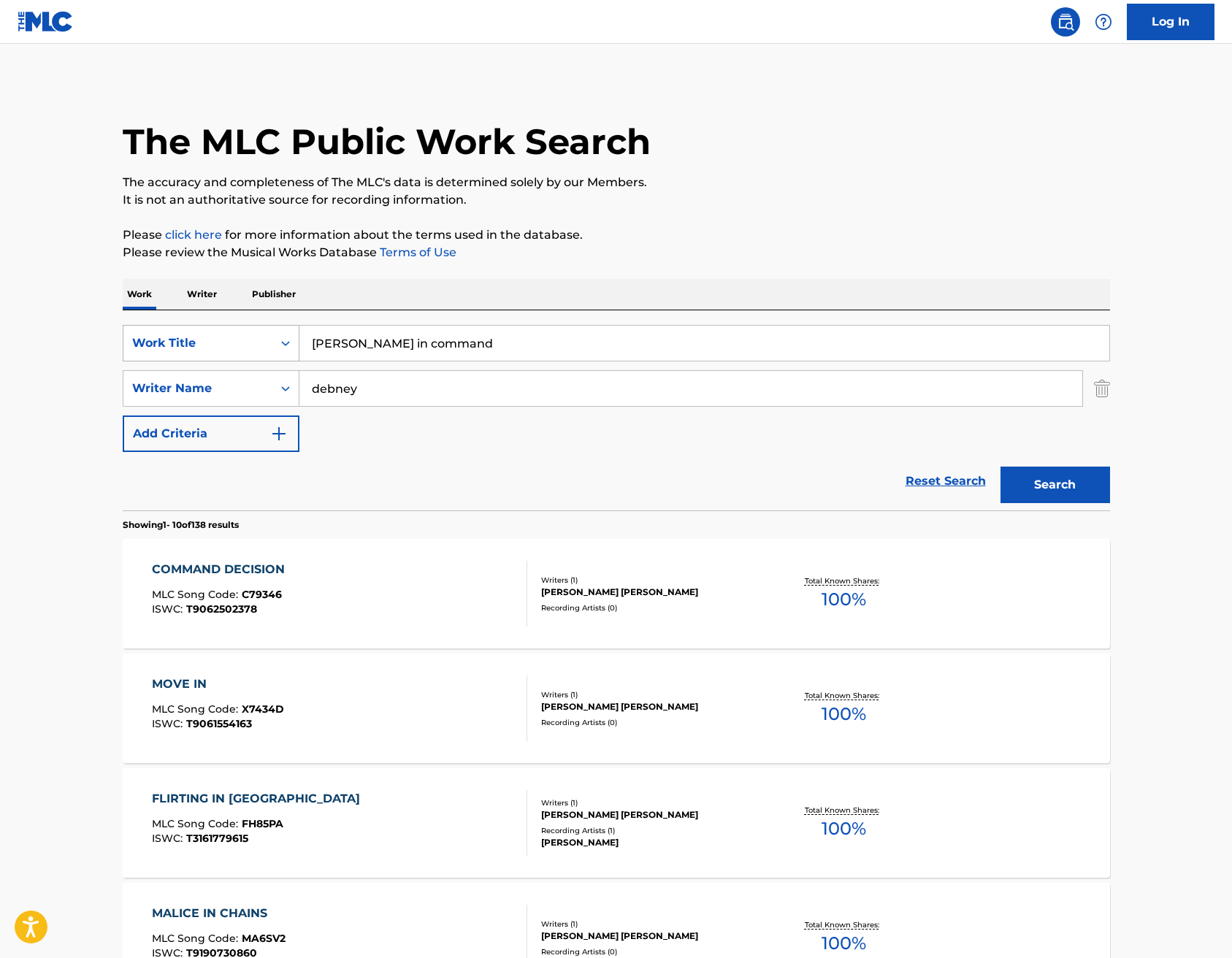
drag, startPoint x: 486, startPoint y: 350, endPoint x: 272, endPoint y: 341, distance: 214.2
click at [288, 344] on div "SearchWithCriteriac222371f-3644-4041-8245-45ca8547661c Work Title [PERSON_NAME]…" at bounding box center [616, 344] width 987 height 37
click at [1054, 485] on button "Search" at bounding box center [1055, 485] width 110 height 37
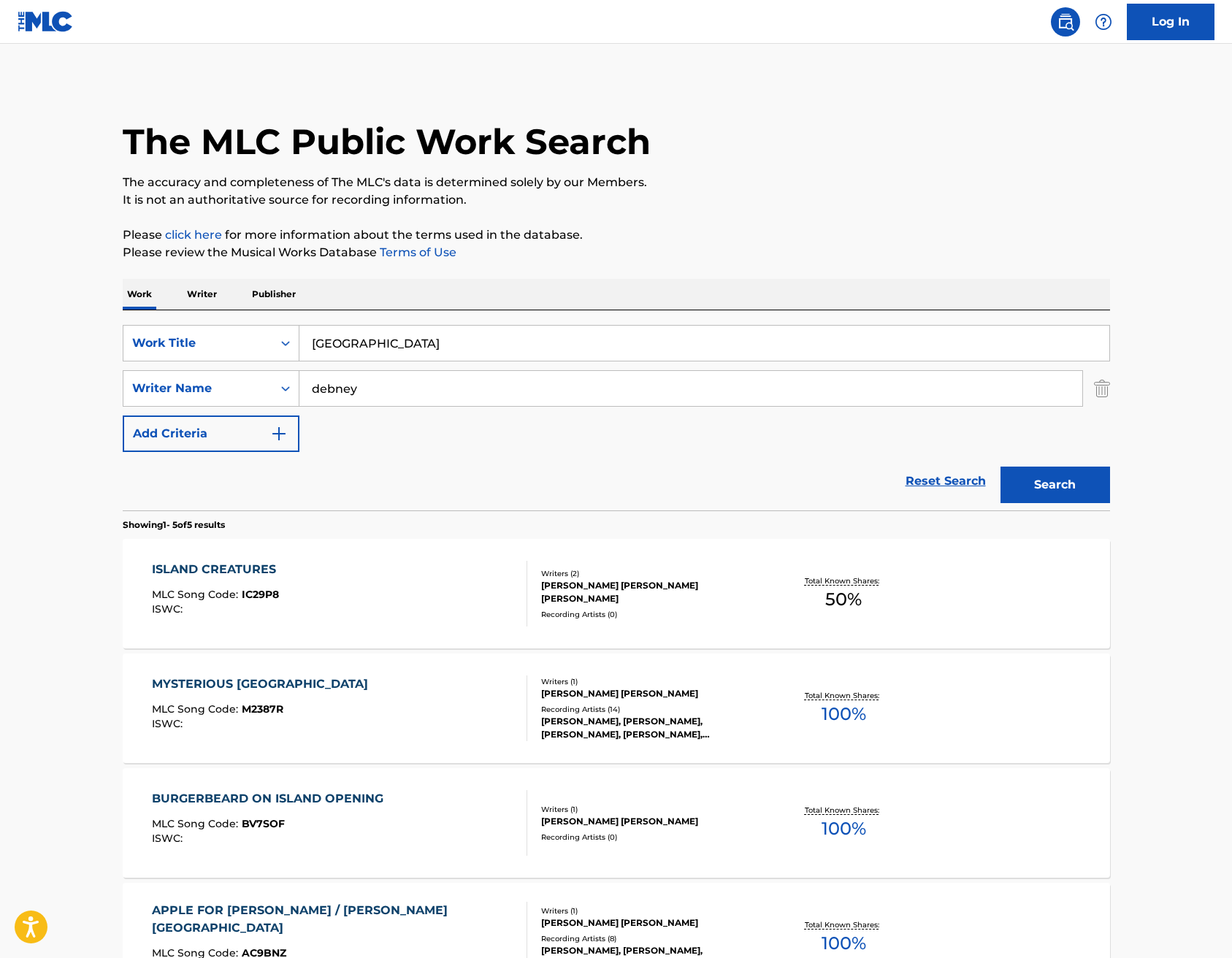
click at [332, 344] on input "[GEOGRAPHIC_DATA]" at bounding box center [705, 344] width 810 height 35
click at [1054, 485] on button "Search" at bounding box center [1055, 485] width 110 height 37
type input "[GEOGRAPHIC_DATA]"
click at [1054, 485] on button "Search" at bounding box center [1055, 485] width 110 height 37
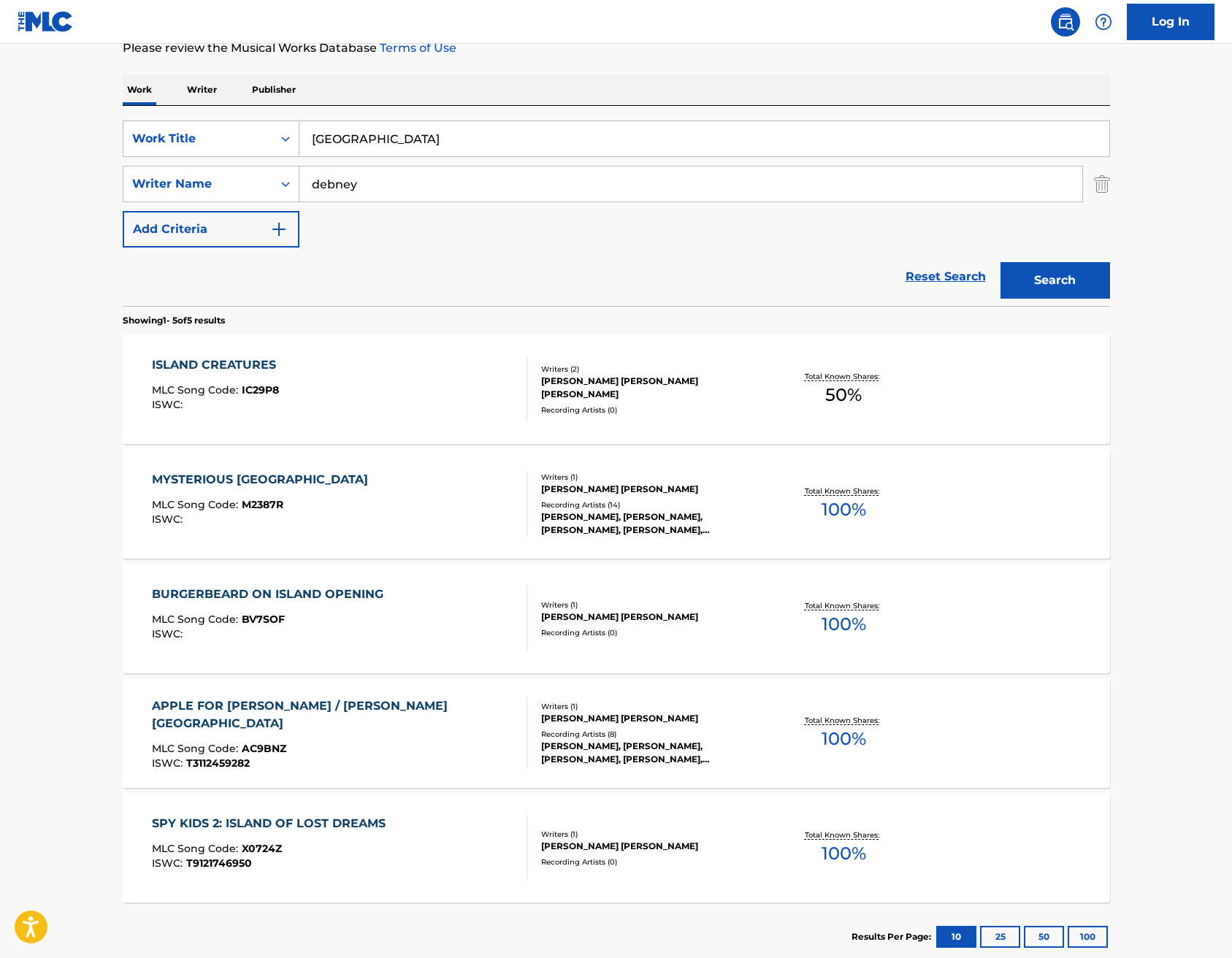
scroll to position [207, 0]
